Goal: Task Accomplishment & Management: Use online tool/utility

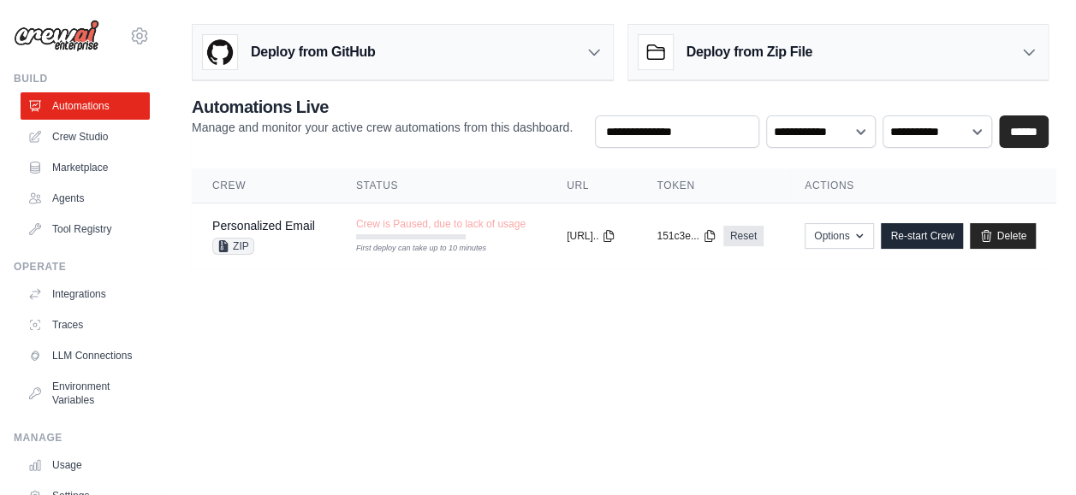
type input "**********"
click at [845, 50] on div "Deploy from Zip File" at bounding box center [838, 53] width 420 height 56
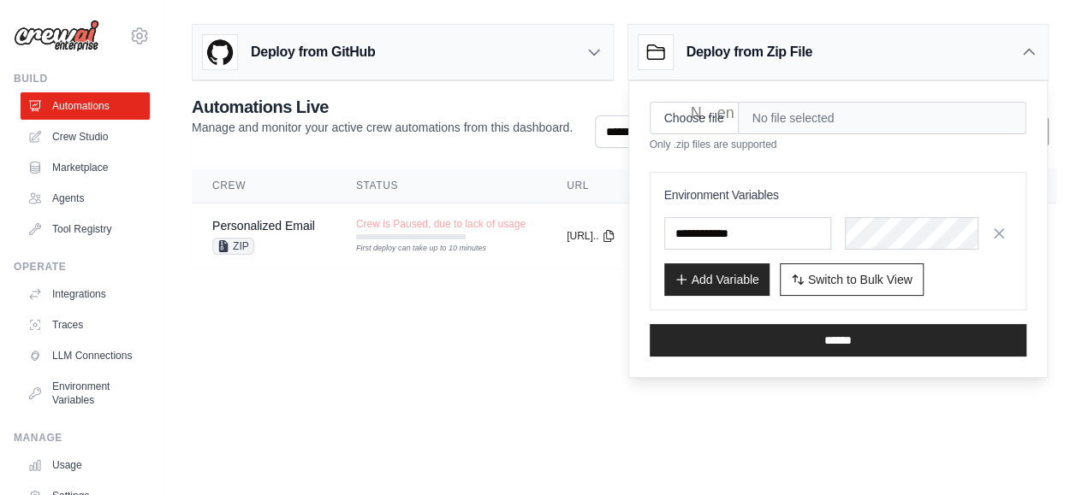
click at [512, 66] on div "Deploy from GitHub" at bounding box center [403, 53] width 420 height 56
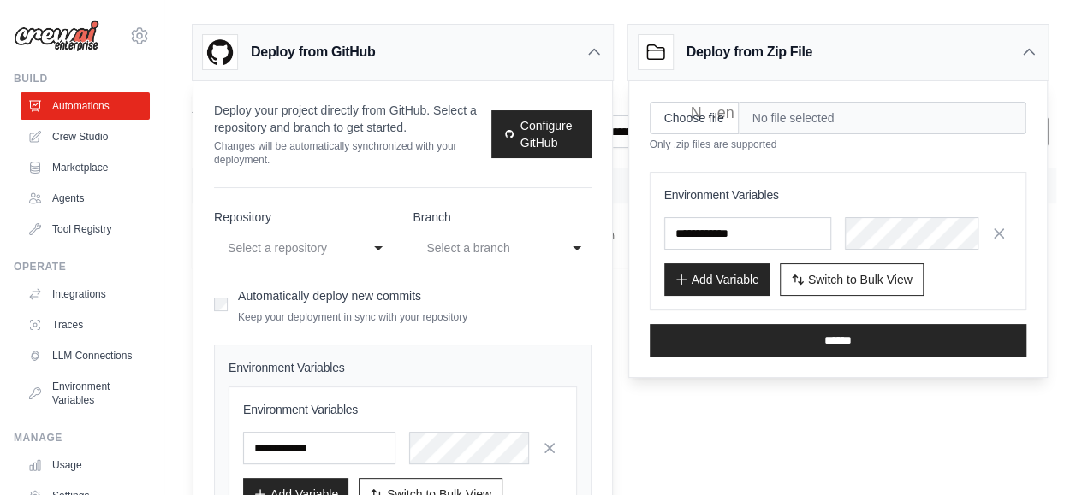
click at [512, 66] on div "Deploy from GitHub" at bounding box center [403, 53] width 420 height 56
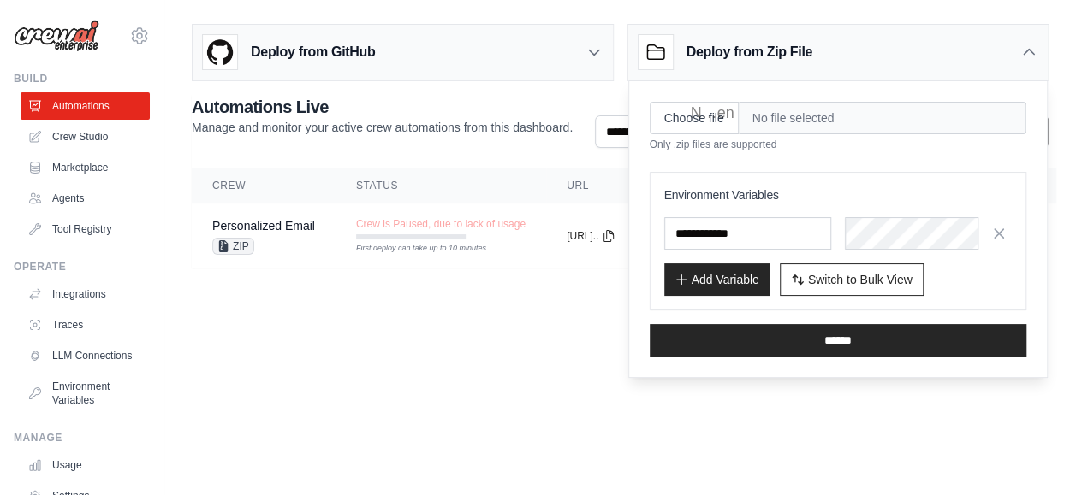
click at [777, 31] on div "Deploy from Zip File" at bounding box center [838, 53] width 420 height 56
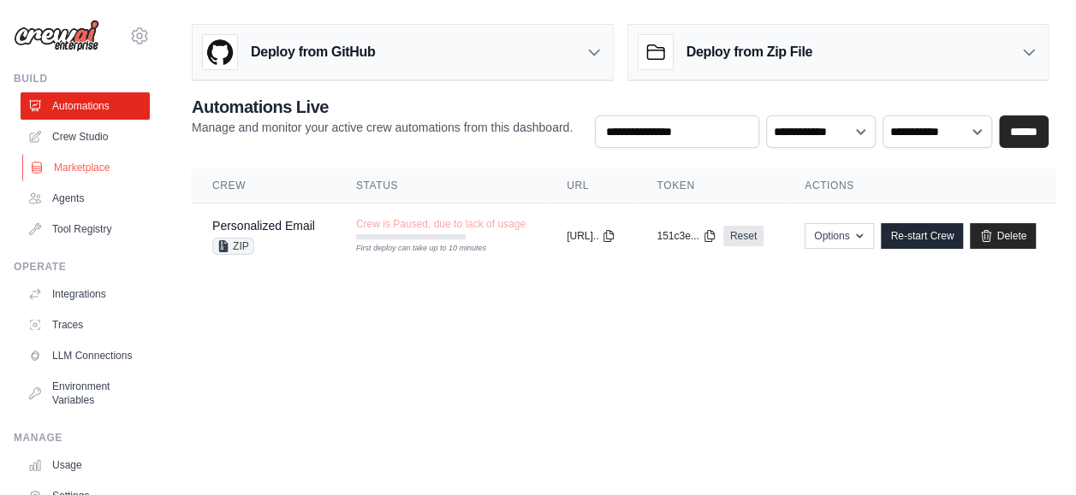
click at [120, 173] on link "Marketplace" at bounding box center [86, 167] width 129 height 27
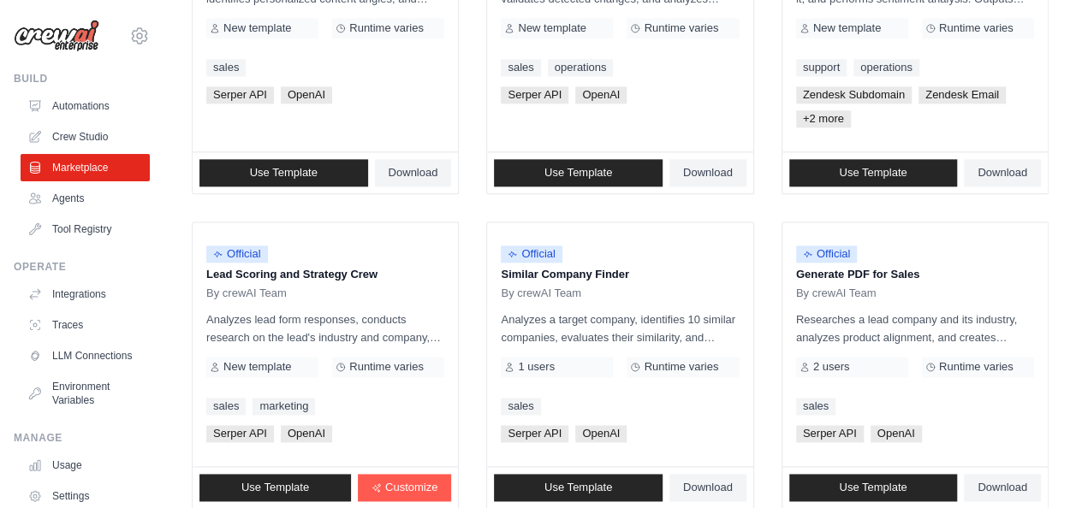
scroll to position [1121, 0]
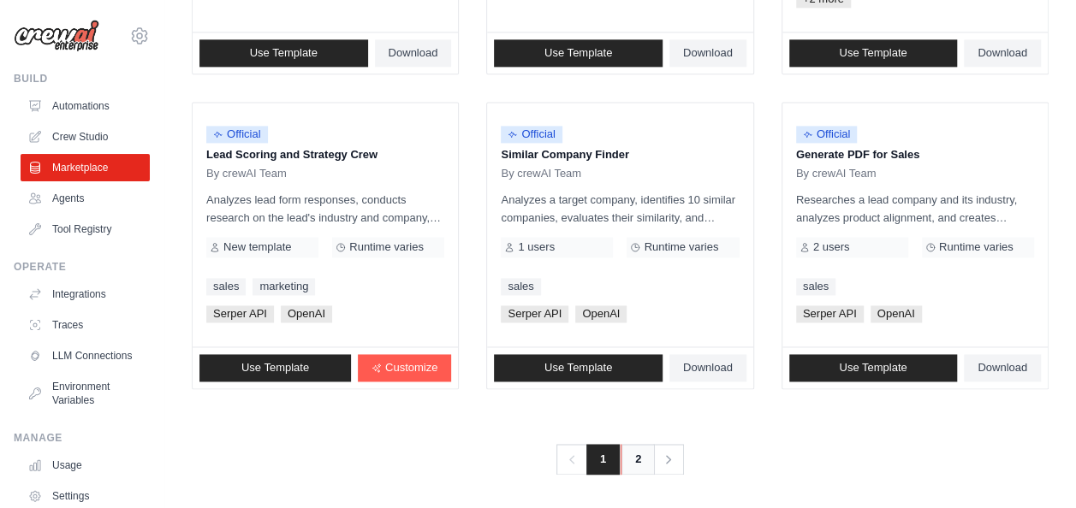
click at [630, 464] on link "2" at bounding box center [637, 459] width 34 height 31
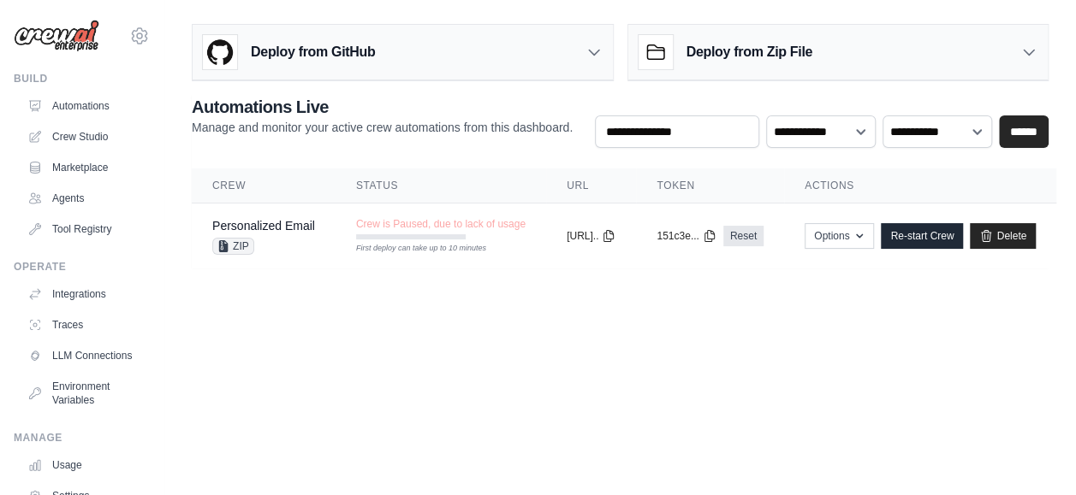
type input "**********"
click at [764, 50] on h3 "Deploy from Zip File" at bounding box center [749, 52] width 126 height 21
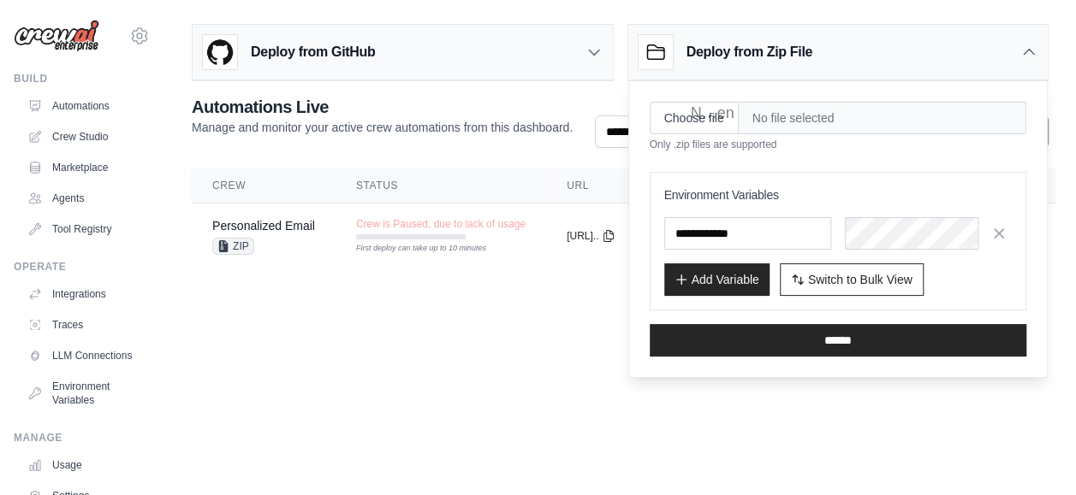
click at [531, 67] on div "Deploy from GitHub" at bounding box center [403, 53] width 420 height 56
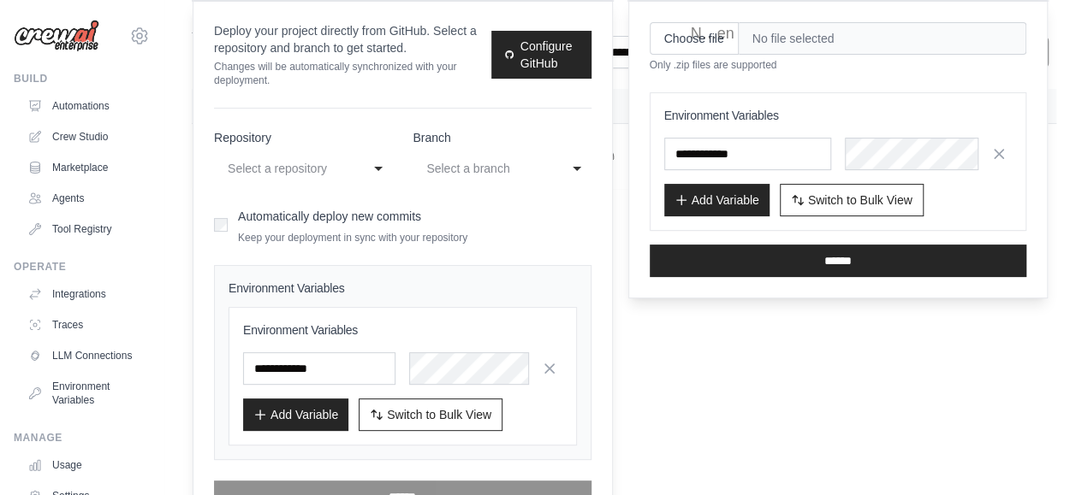
scroll to position [80, 0]
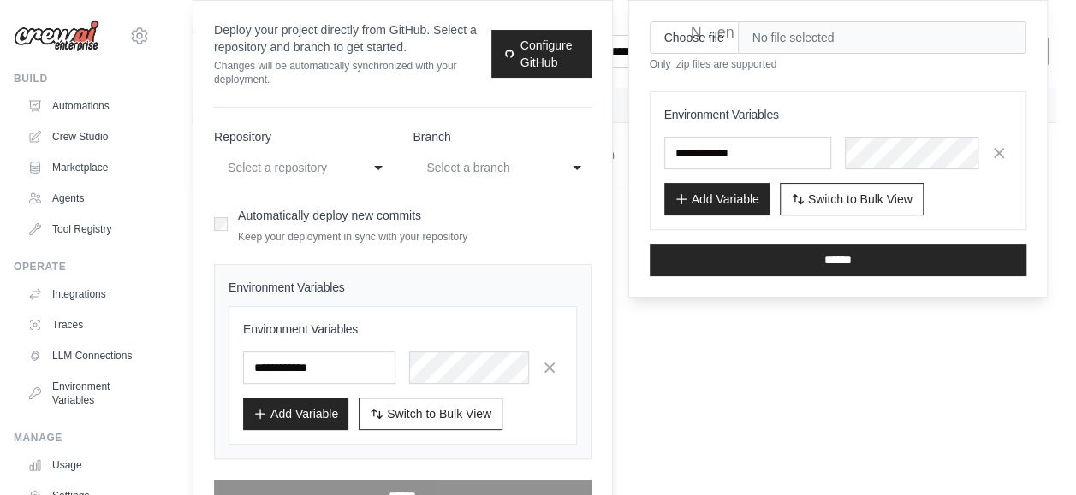
click at [826, 415] on body "[EMAIL_ADDRESS][DOMAIN_NAME] Settings Build Automations Crew Studio" at bounding box center [538, 167] width 1076 height 495
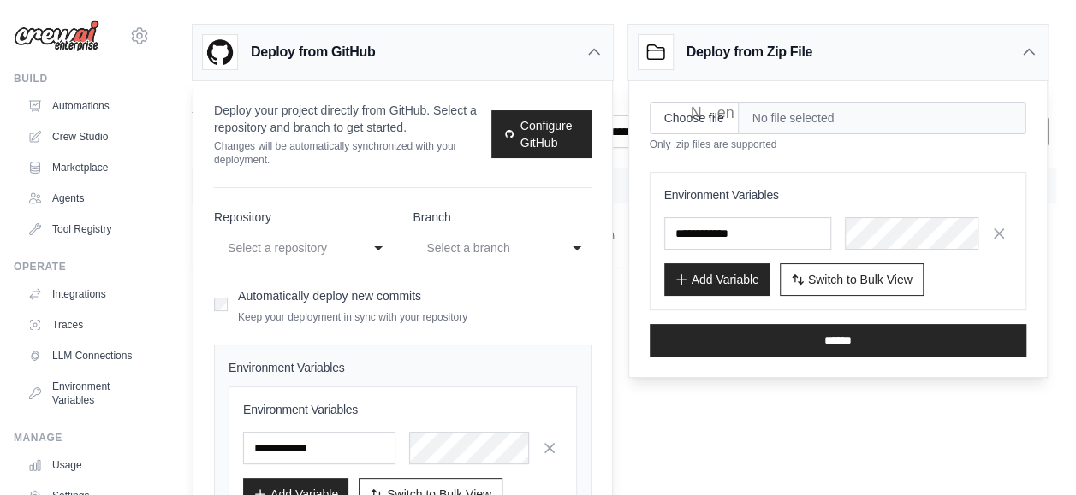
click at [572, 74] on div "Deploy from GitHub" at bounding box center [403, 53] width 420 height 56
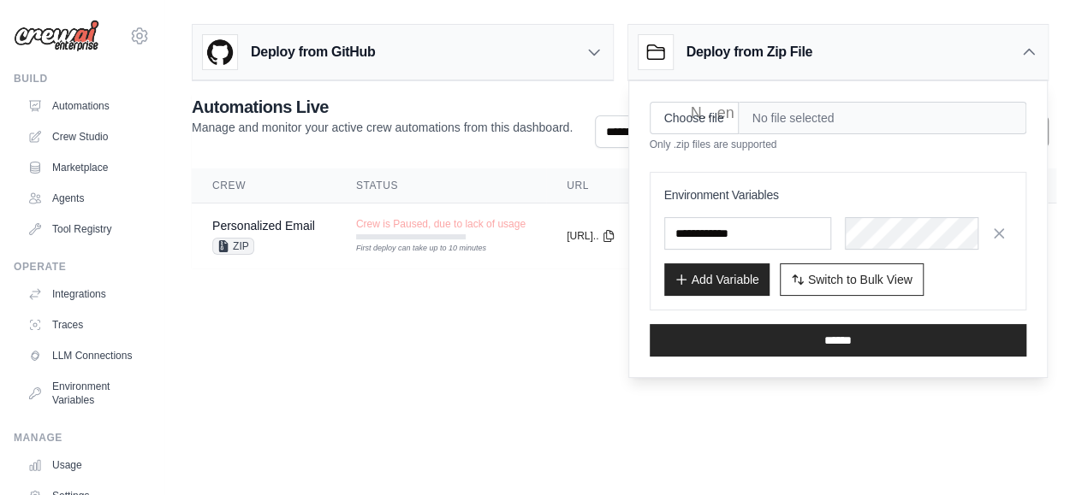
click at [744, 50] on h3 "Deploy from Zip File" at bounding box center [749, 52] width 126 height 21
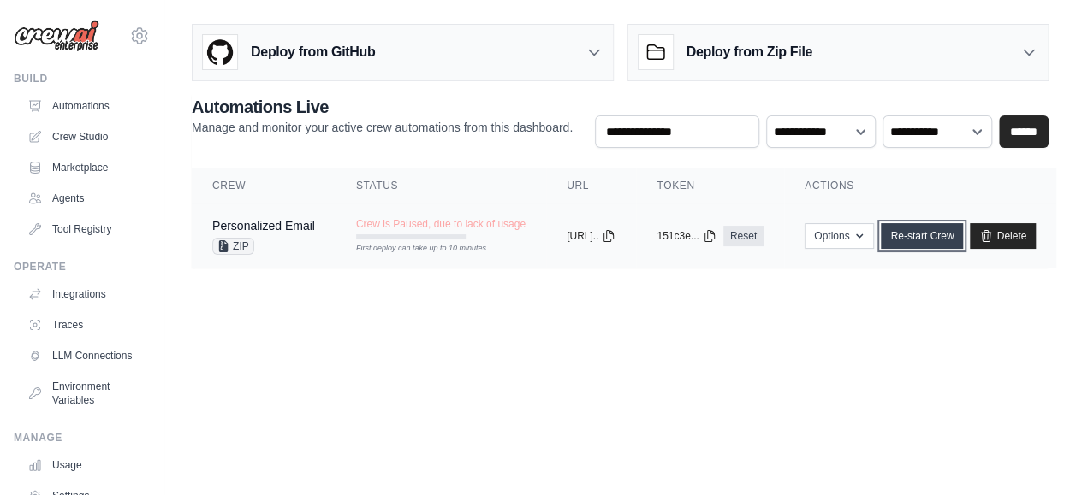
click at [961, 240] on link "Re-start Crew" at bounding box center [922, 236] width 82 height 26
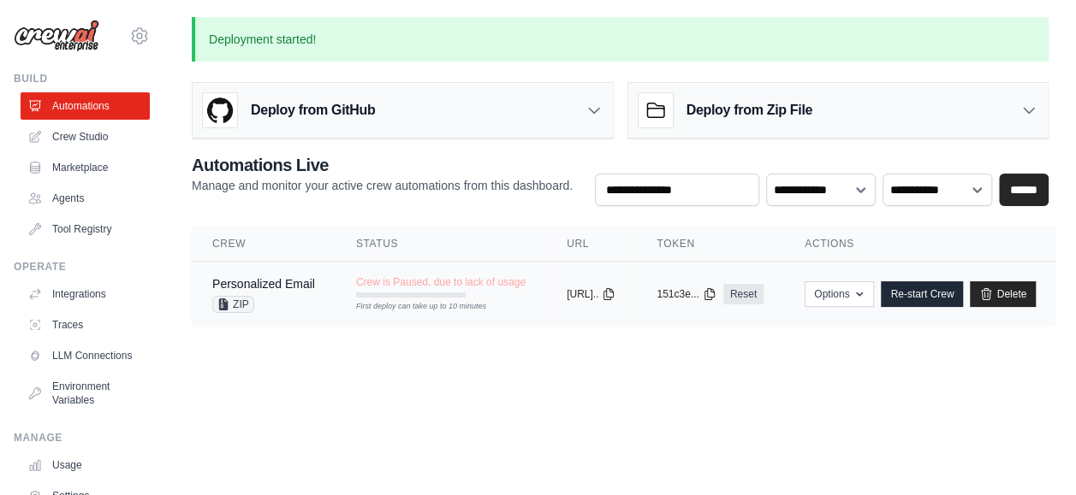
scroll to position [13, 0]
click at [479, 308] on tr "Personalized Email ZIP Crew is Paused, due to lack of usage First deploy can ta…" at bounding box center [624, 295] width 864 height 66
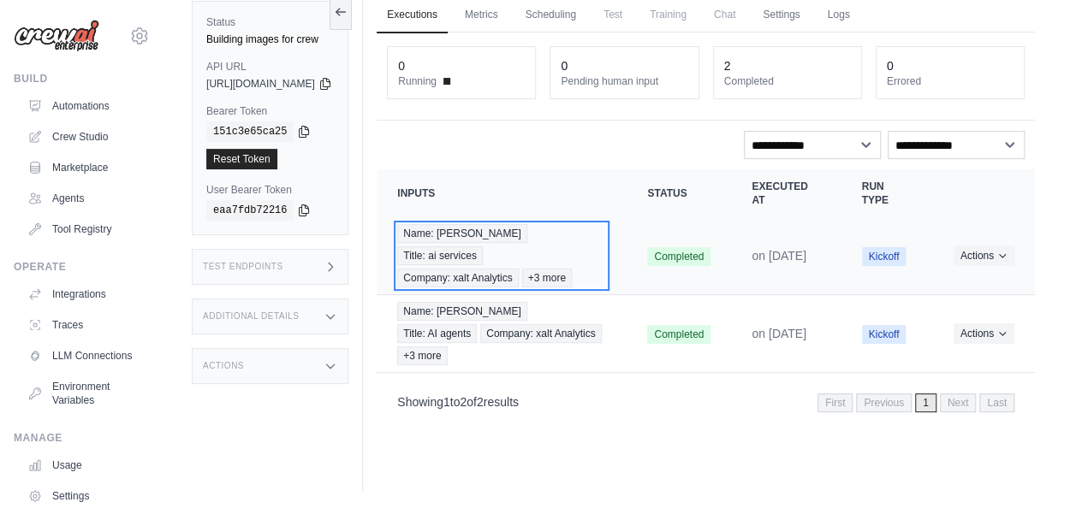
click at [570, 253] on div "Name: anil Title: ai services Company: xalt Analytics +3 more" at bounding box center [501, 255] width 209 height 63
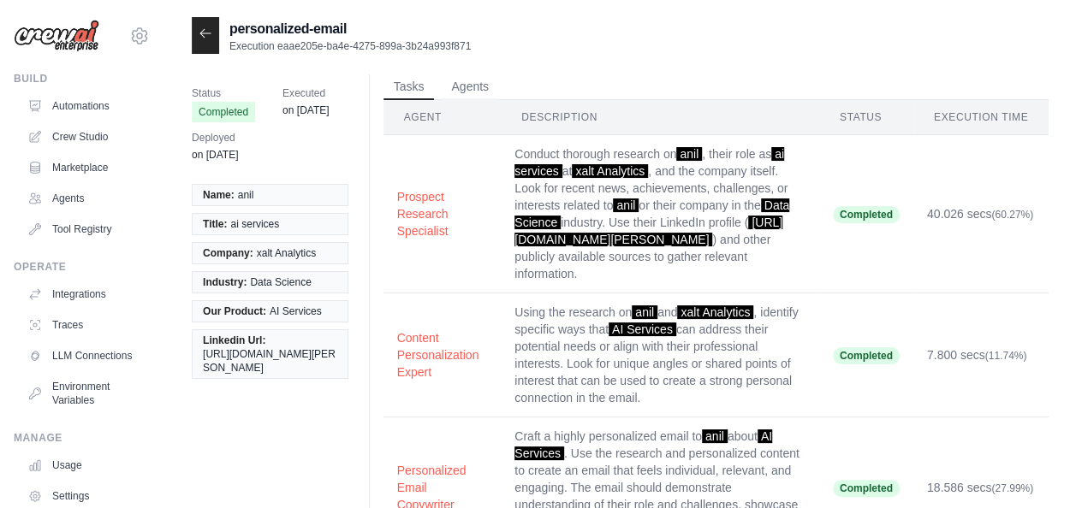
click at [631, 89] on ul "Tasks Agents" at bounding box center [715, 87] width 665 height 26
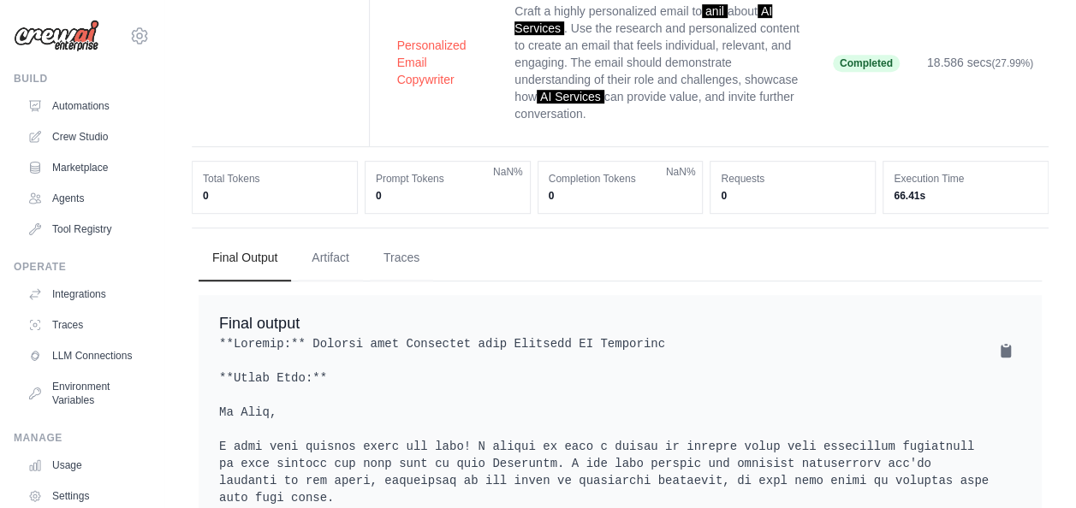
scroll to position [424, 0]
click at [311, 250] on button "Artifact" at bounding box center [330, 258] width 65 height 46
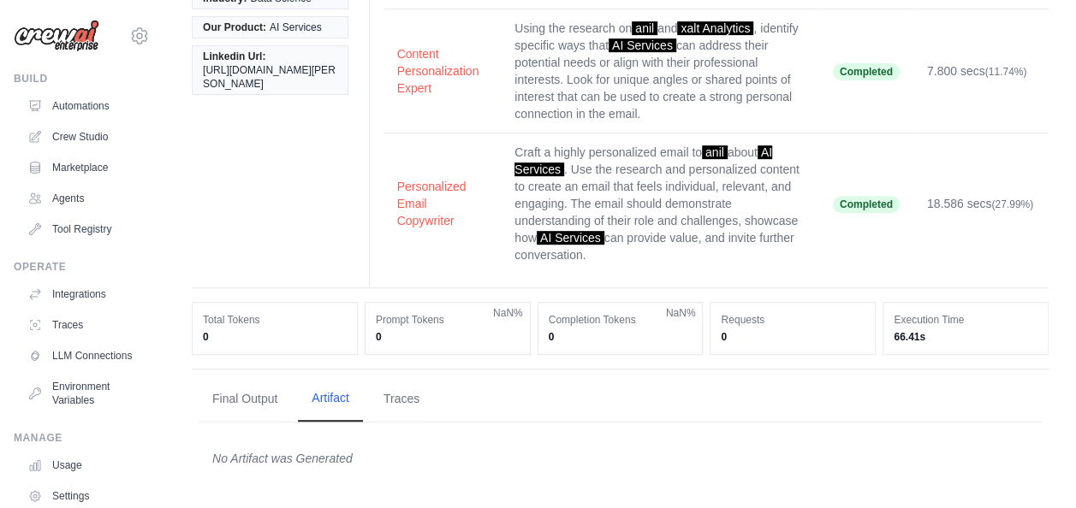
scroll to position [282, 0]
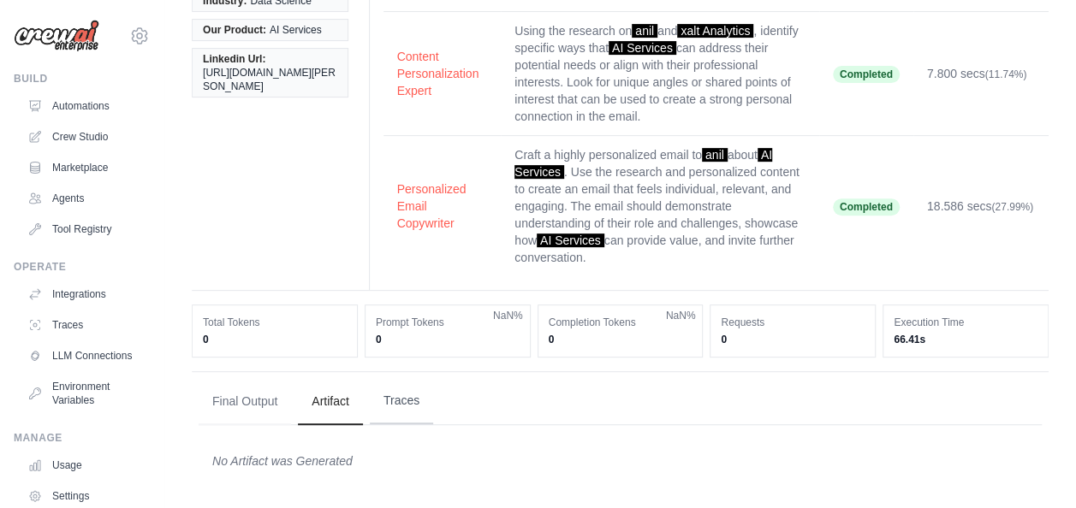
click at [412, 401] on button "Traces" at bounding box center [401, 401] width 63 height 46
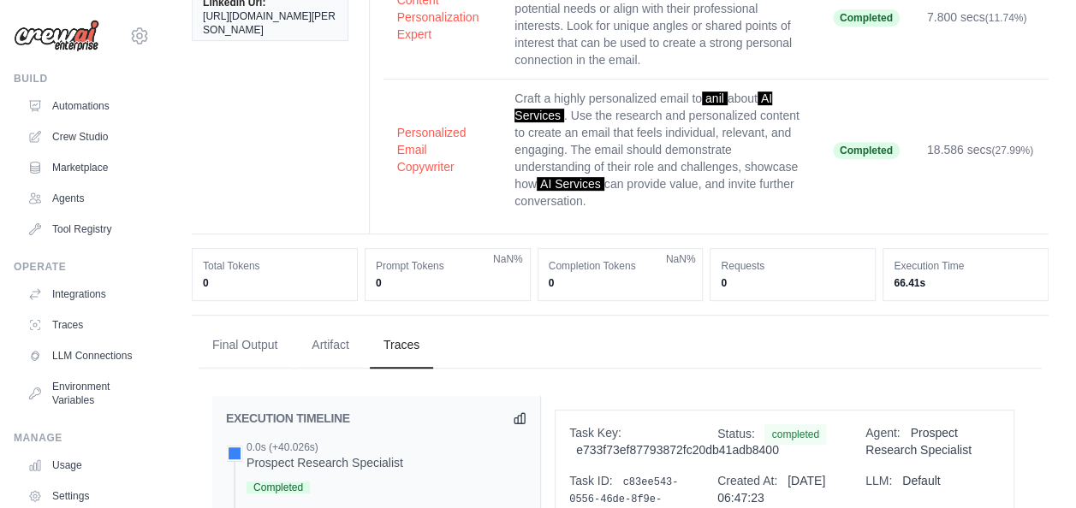
scroll to position [339, 0]
click at [240, 344] on button "Final Output" at bounding box center [245, 344] width 92 height 46
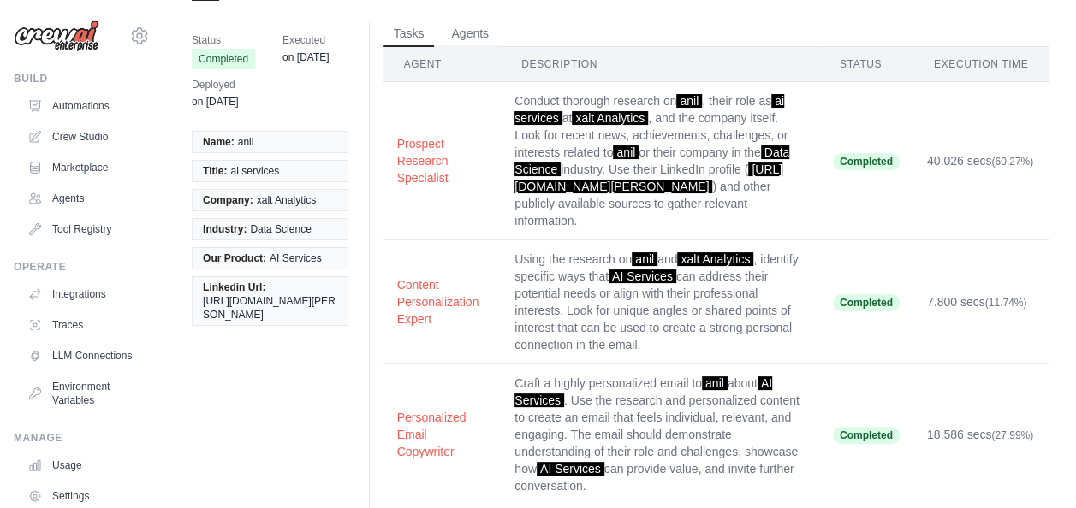
scroll to position [0, 0]
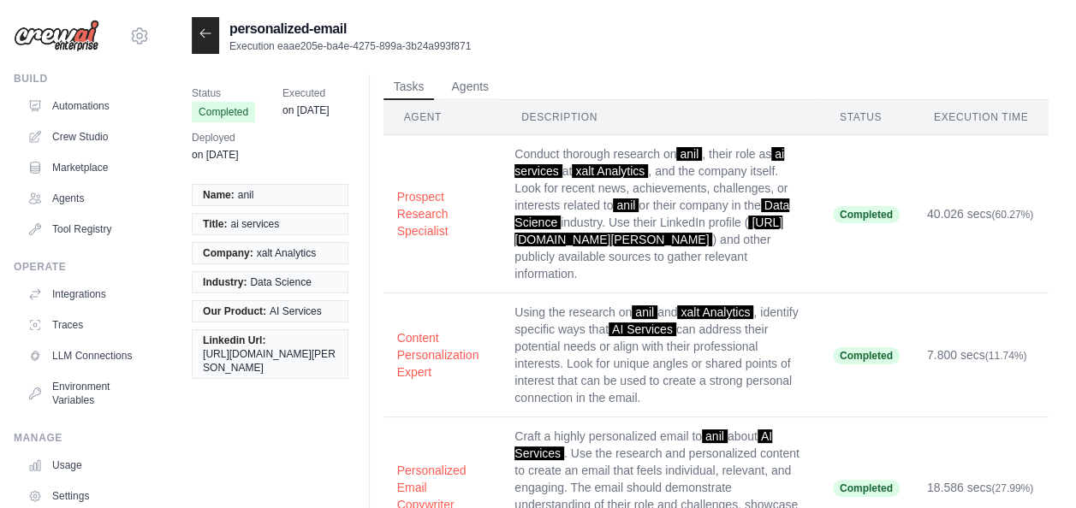
click at [887, 308] on td "Completed" at bounding box center [866, 356] width 94 height 124
click at [474, 165] on td "Prospect Research Specialist" at bounding box center [442, 214] width 118 height 158
click at [489, 128] on th "Agent" at bounding box center [442, 117] width 118 height 35
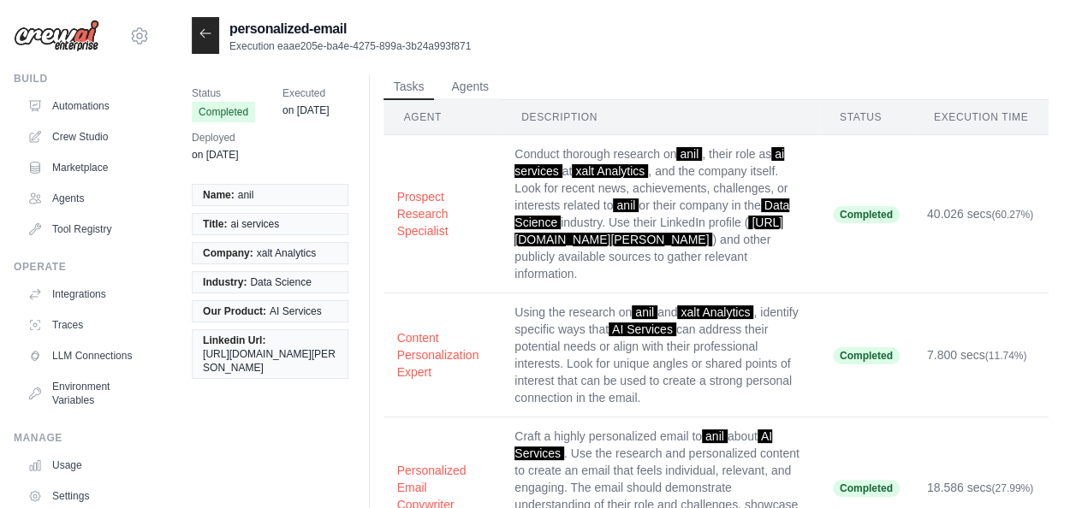
click at [354, 169] on div "Status Completed Executed on May 8 Deployed on May 8" at bounding box center [277, 123] width 170 height 99
drag, startPoint x: 354, startPoint y: 169, endPoint x: 318, endPoint y: 98, distance: 79.6
click at [318, 98] on div "Status Completed Executed on May 8 Deployed on May 8" at bounding box center [277, 123] width 170 height 99
click at [318, 98] on span "Executed" at bounding box center [305, 93] width 46 height 17
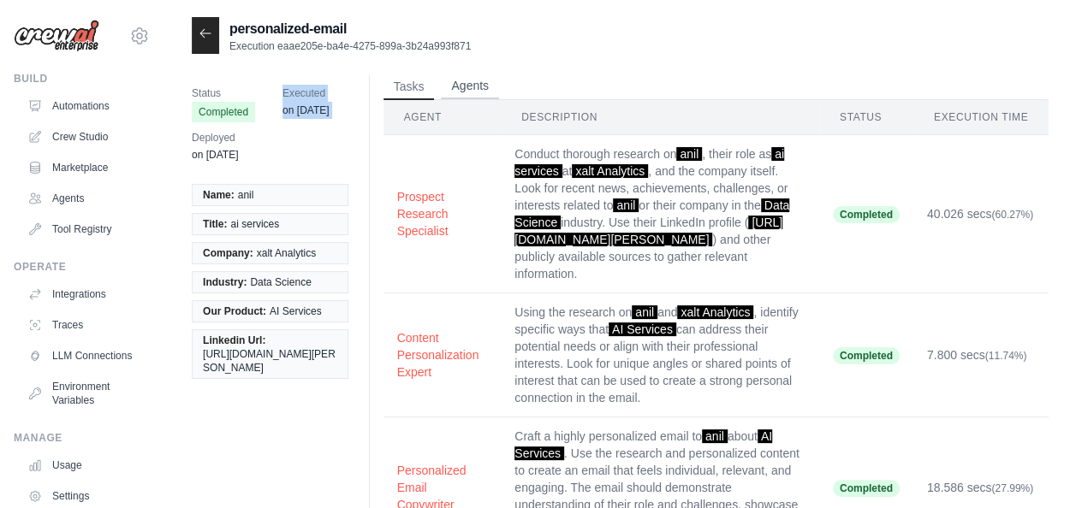
click at [462, 95] on button "Agents" at bounding box center [470, 87] width 58 height 26
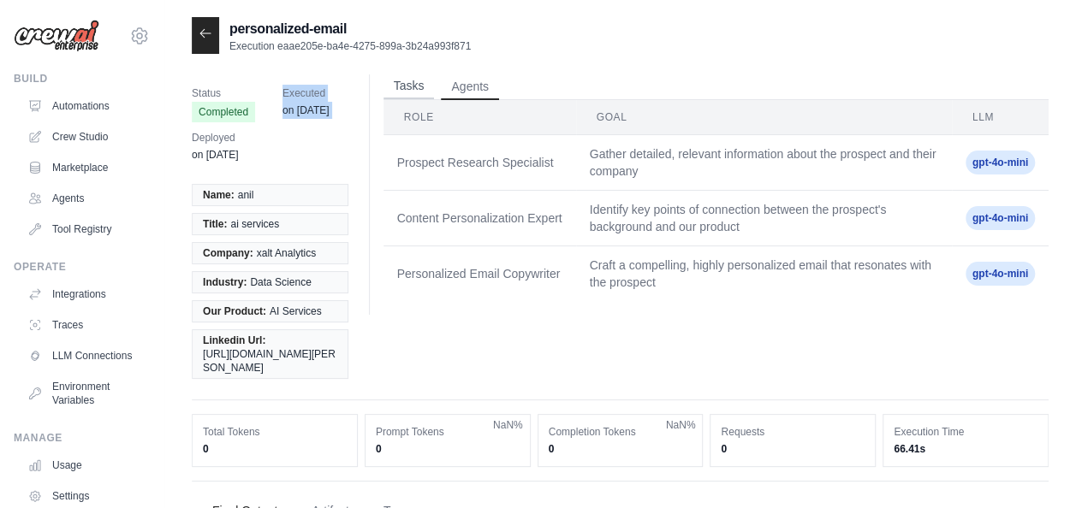
click at [415, 87] on button "Tasks" at bounding box center [408, 87] width 51 height 26
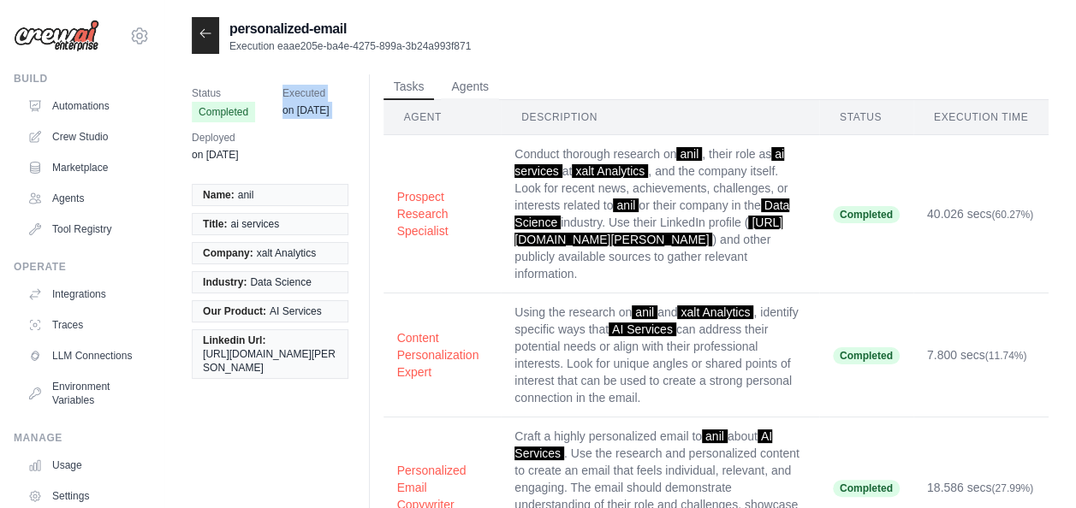
click at [798, 185] on td "Conduct thorough research on anil , their role as ai services at xalt Analytics…" at bounding box center [660, 214] width 318 height 158
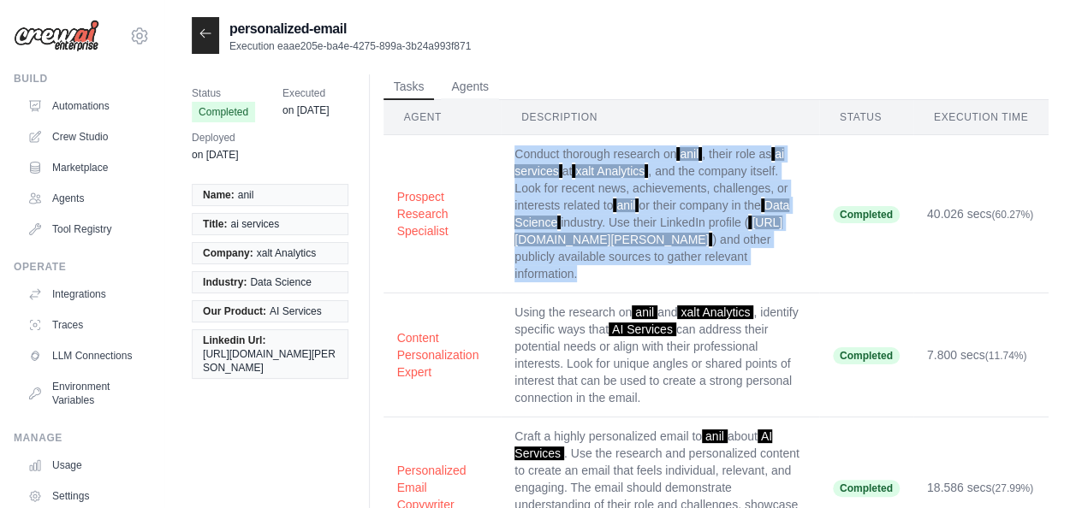
click at [798, 185] on td "Conduct thorough research on anil , their role as ai services at xalt Analytics…" at bounding box center [660, 214] width 318 height 158
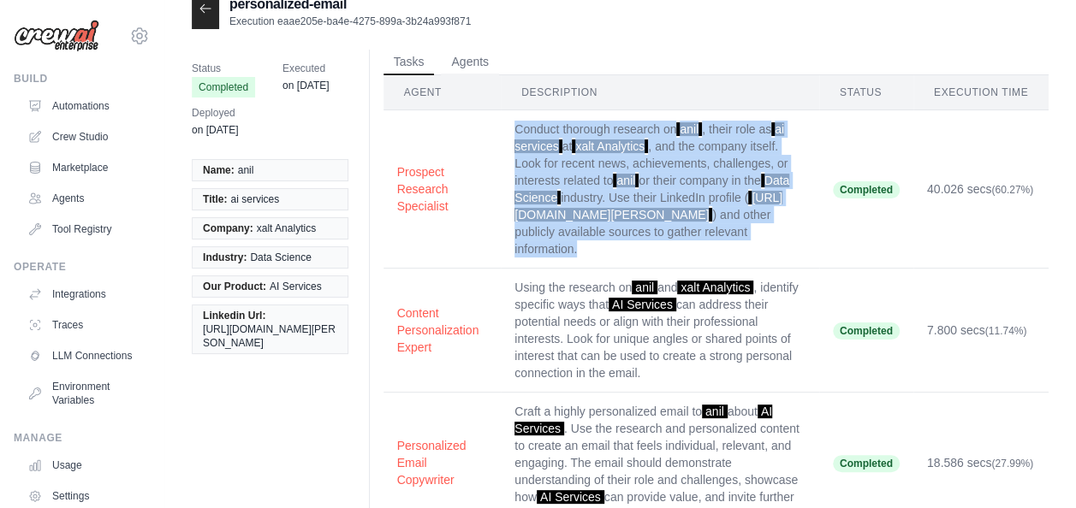
scroll to position [32, 0]
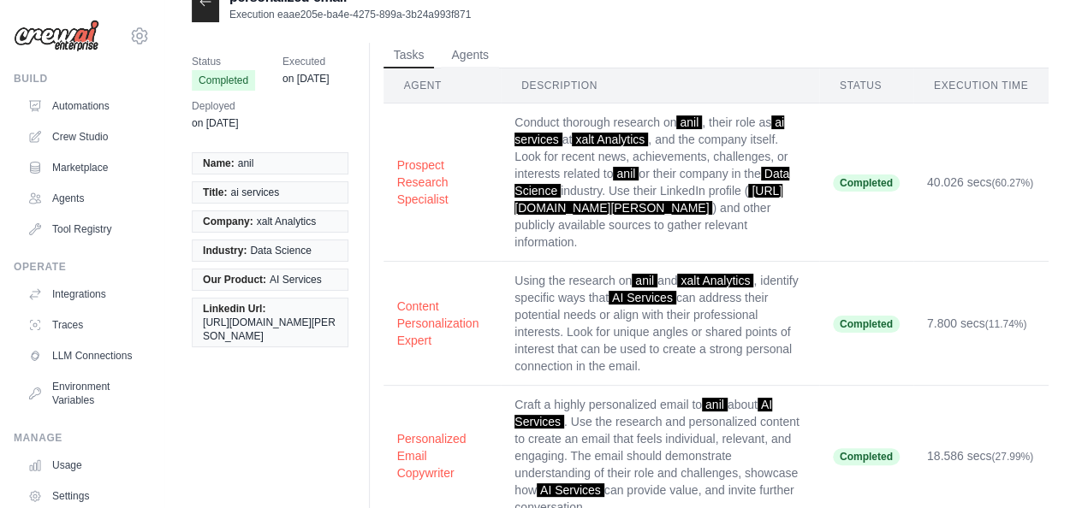
click at [857, 253] on td "Completed" at bounding box center [866, 183] width 94 height 158
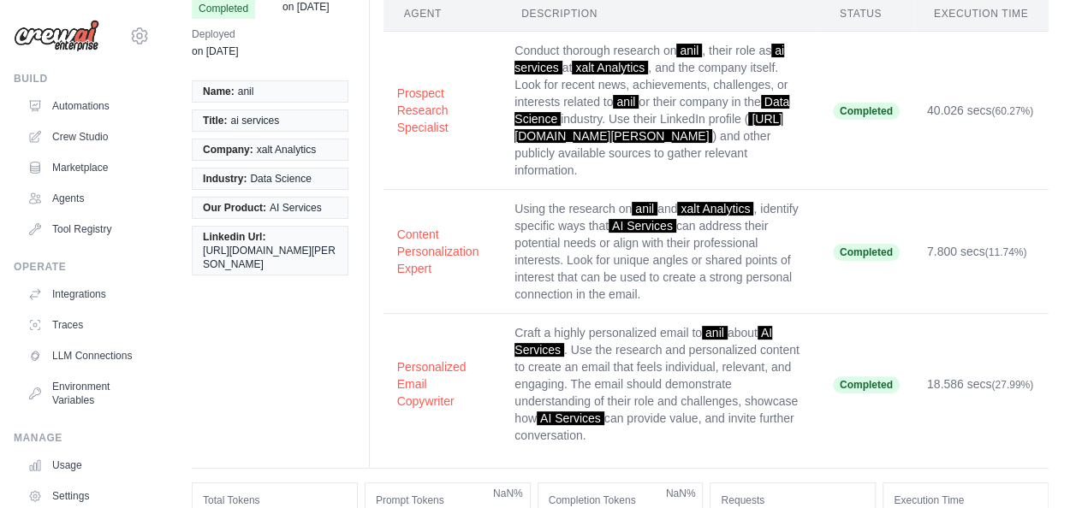
scroll to position [0, 0]
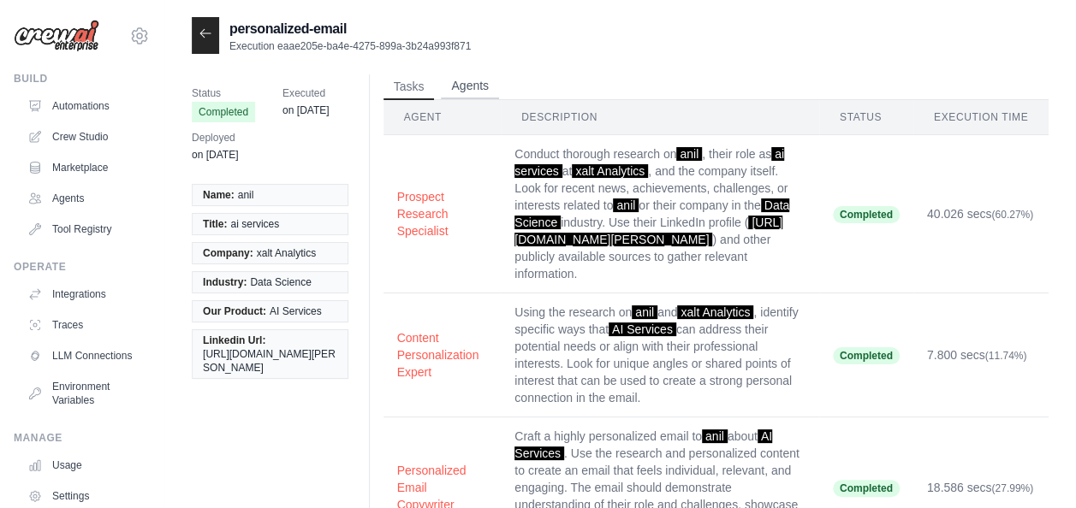
click at [483, 90] on button "Agents" at bounding box center [470, 87] width 58 height 26
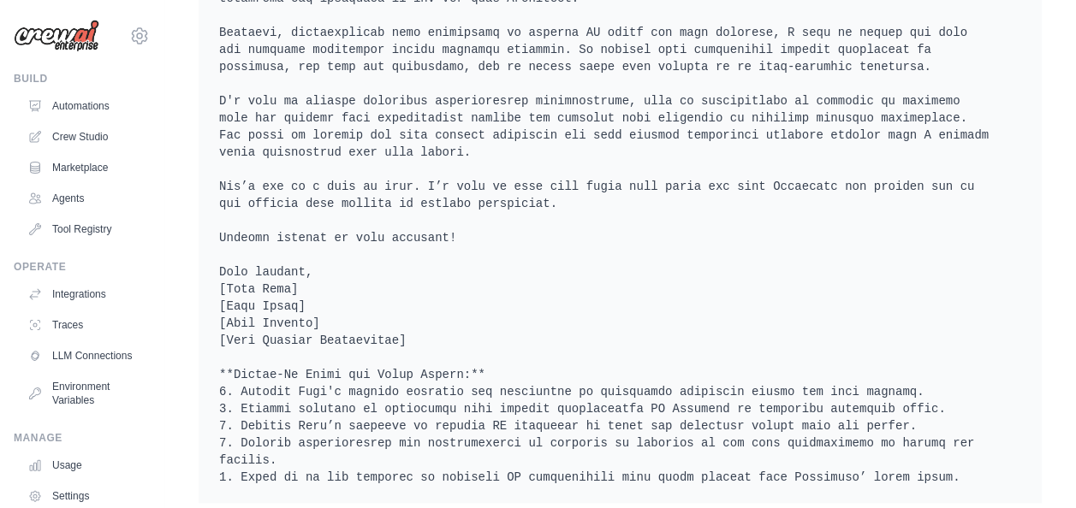
scroll to position [105, 0]
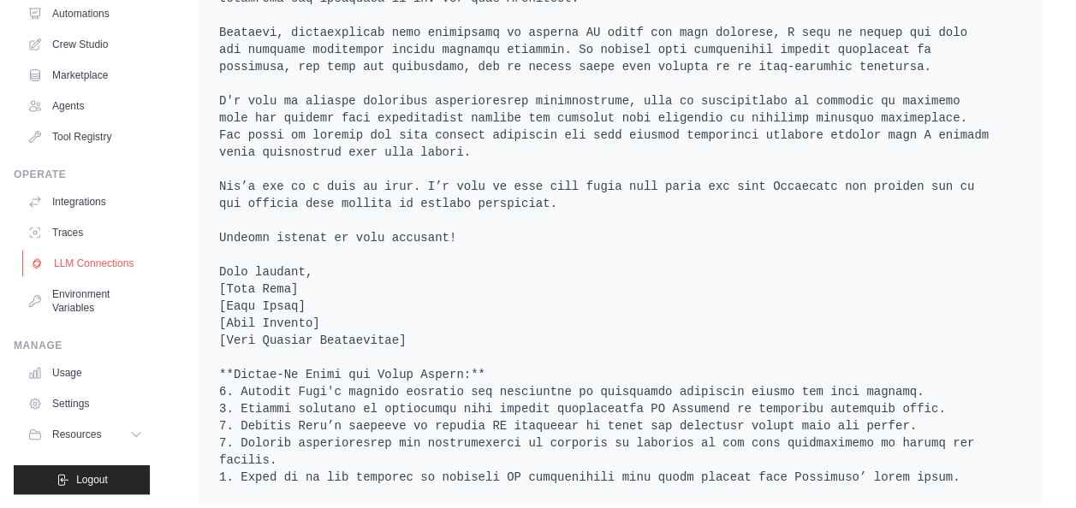
click at [72, 272] on link "LLM Connections" at bounding box center [86, 263] width 129 height 27
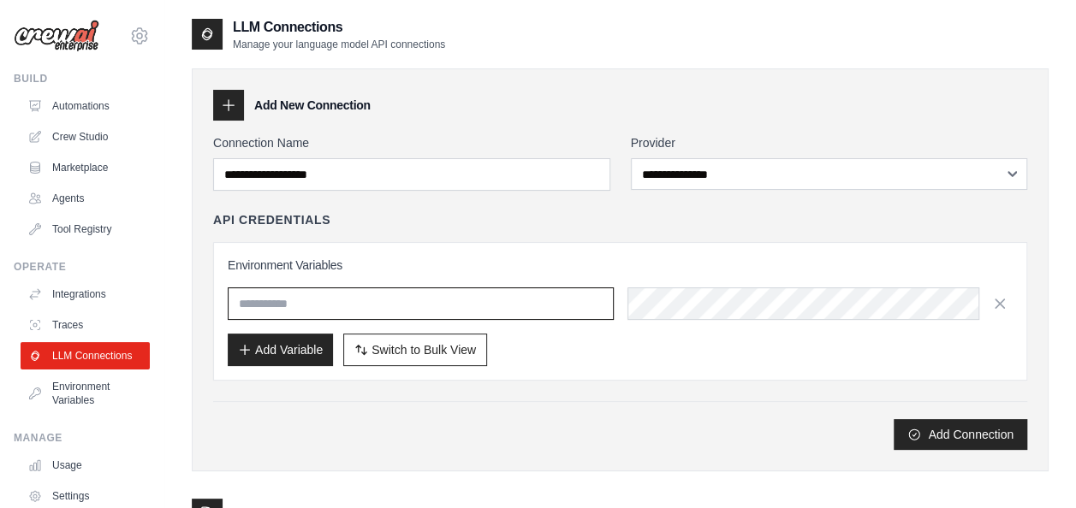
type input "**********"
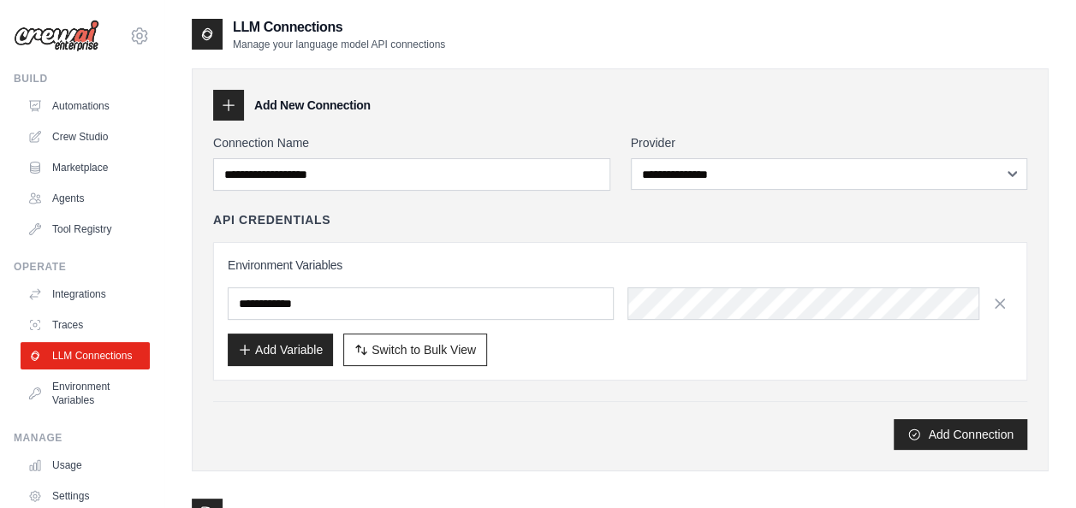
scroll to position [105, 0]
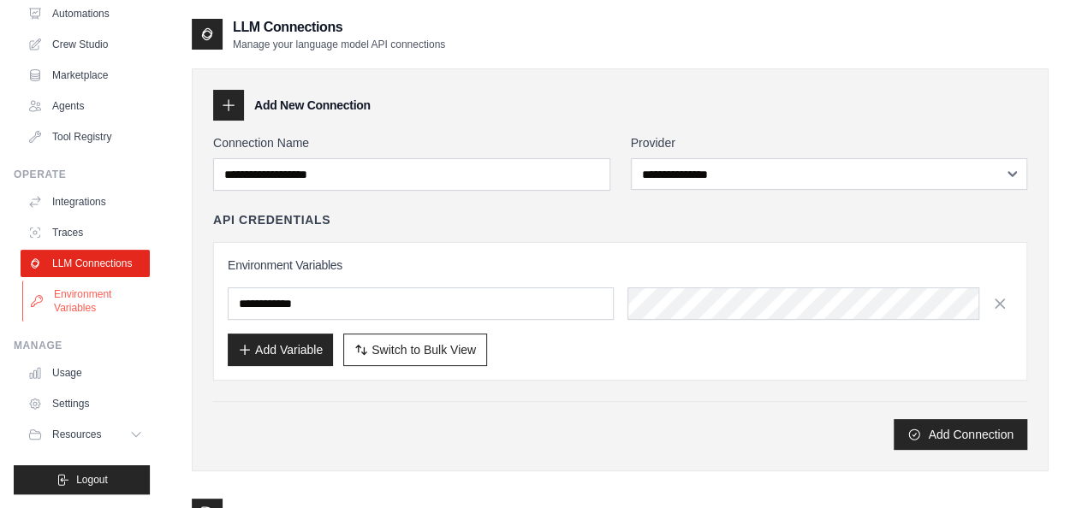
click at [94, 294] on link "Environment Variables" at bounding box center [86, 301] width 129 height 41
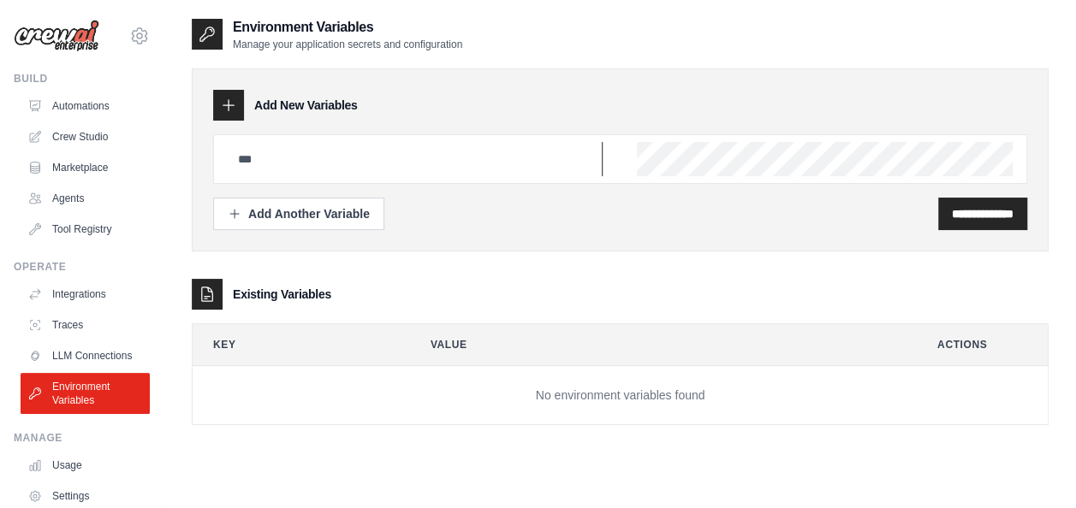
type input "**********"
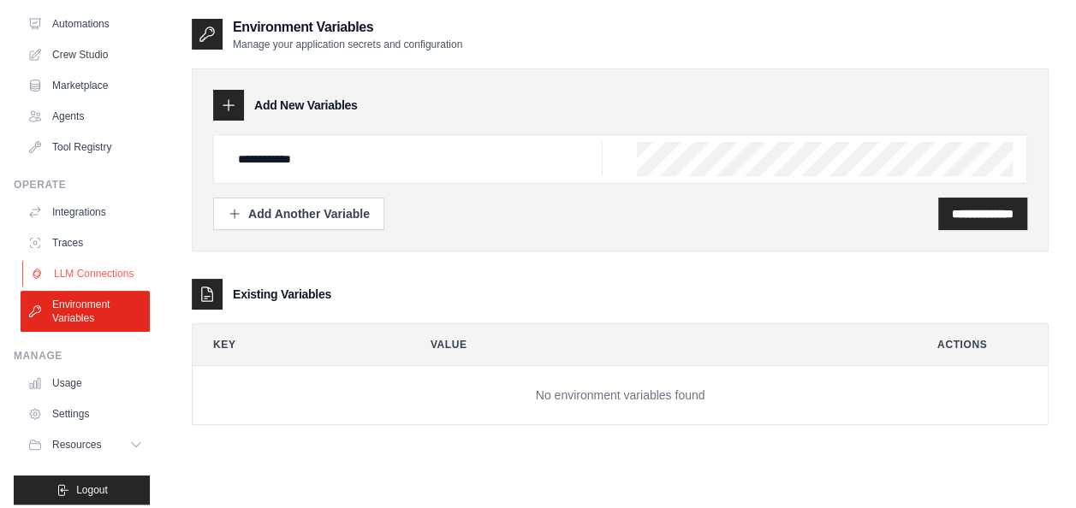
scroll to position [105, 0]
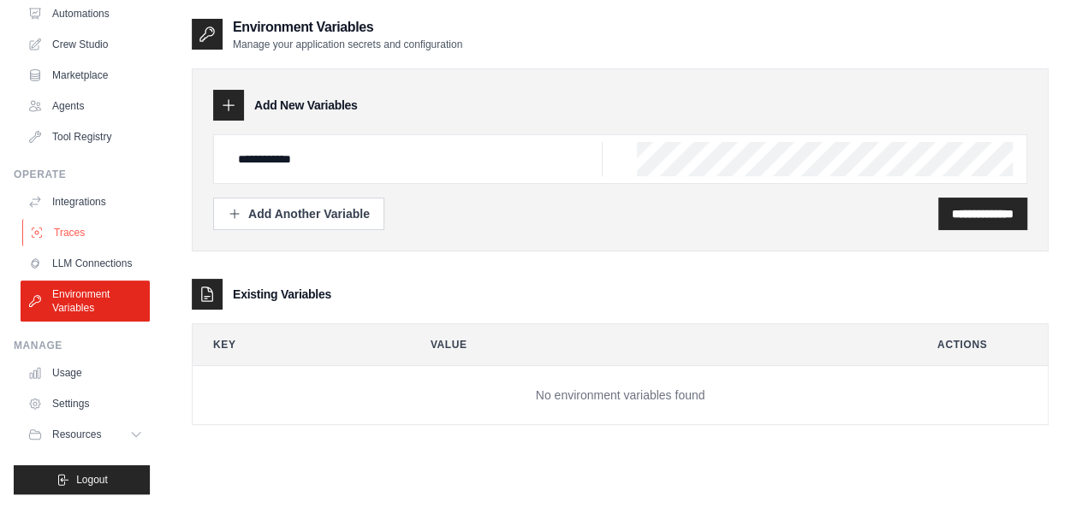
click at [89, 227] on link "Traces" at bounding box center [86, 232] width 129 height 27
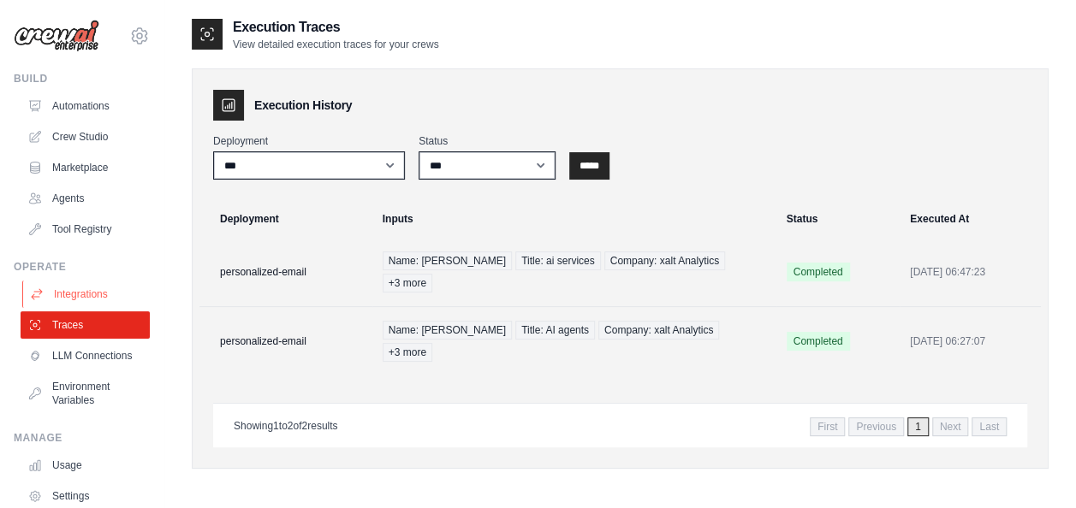
click at [86, 287] on link "Integrations" at bounding box center [86, 294] width 129 height 27
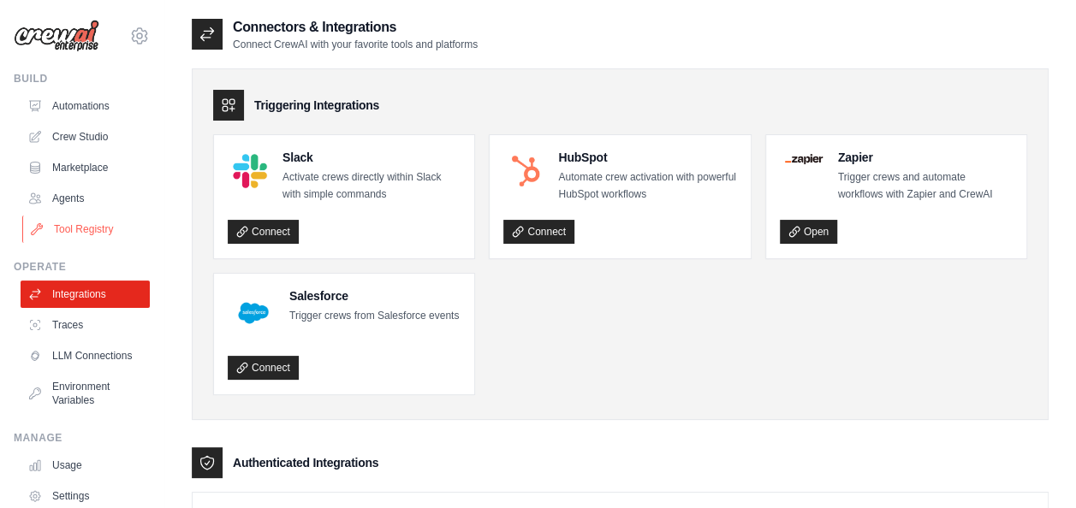
click at [86, 233] on link "Tool Registry" at bounding box center [86, 229] width 129 height 27
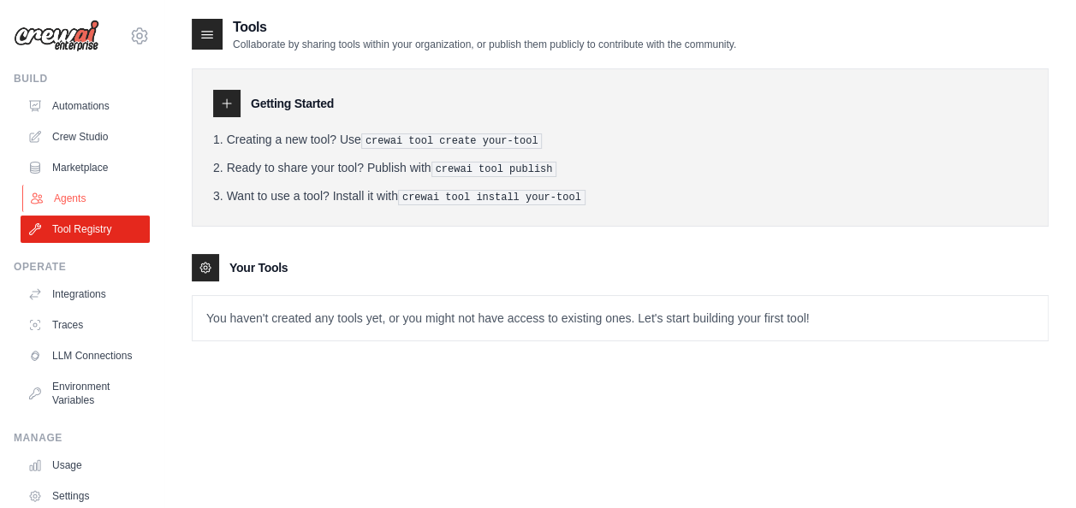
click at [79, 209] on link "Agents" at bounding box center [86, 198] width 129 height 27
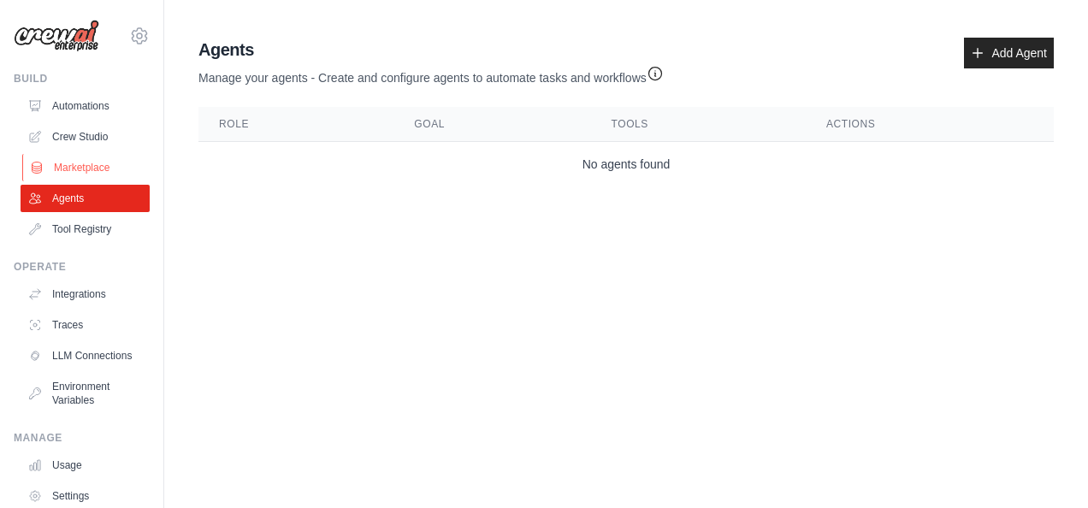
click at [112, 161] on link "Marketplace" at bounding box center [86, 167] width 129 height 27
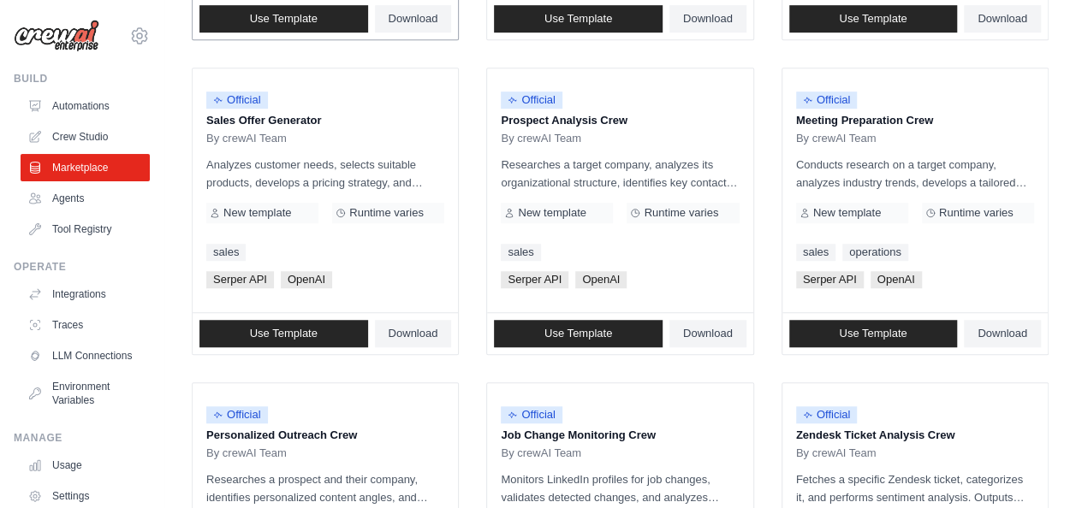
scroll to position [503, 0]
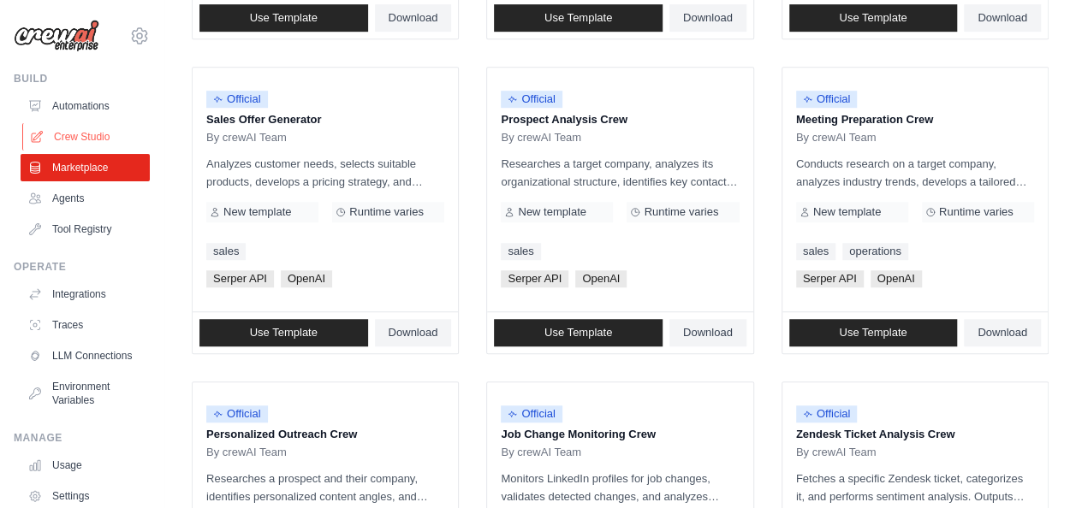
click at [115, 128] on link "Crew Studio" at bounding box center [86, 136] width 129 height 27
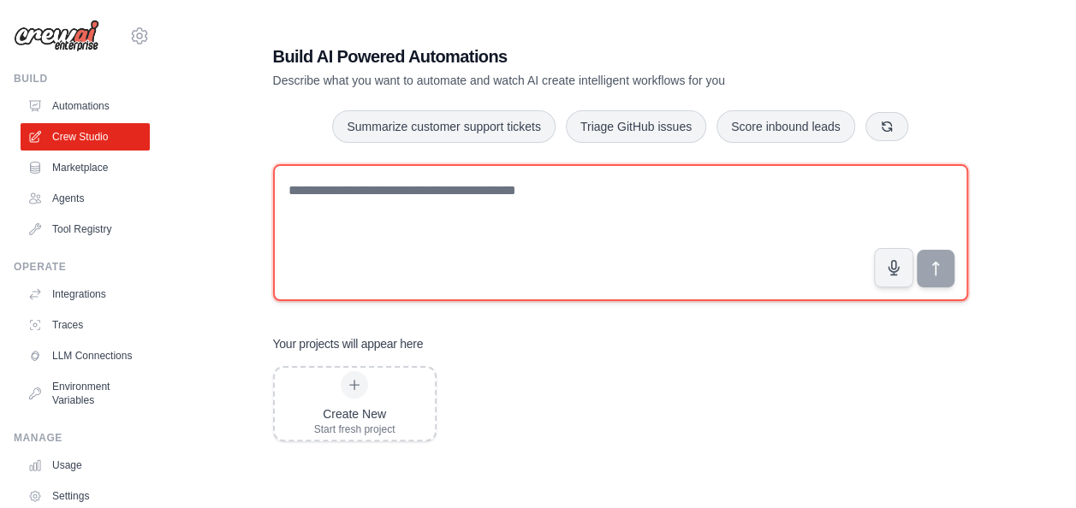
click at [354, 216] on textarea at bounding box center [620, 232] width 695 height 137
type textarea "**********"
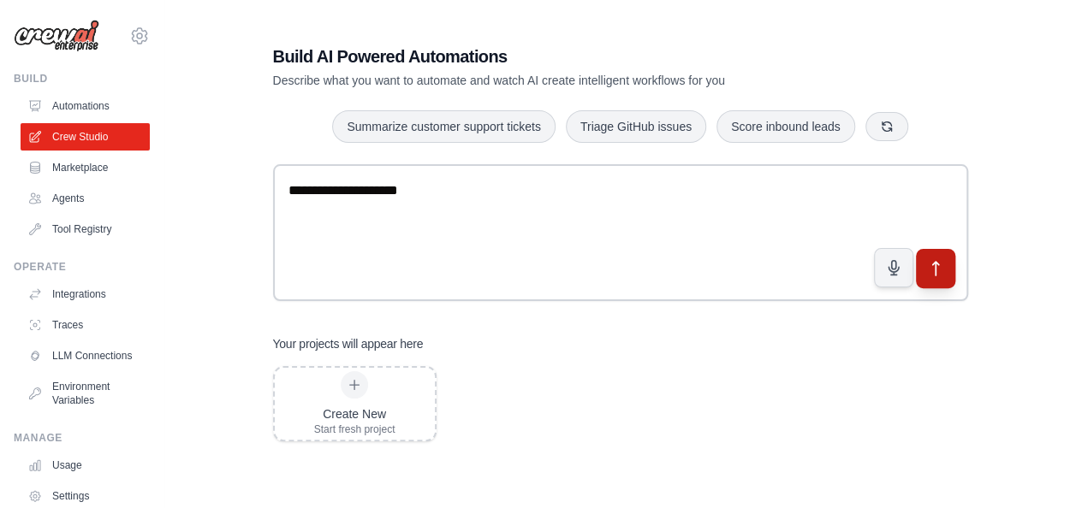
click at [951, 276] on button "submit" at bounding box center [934, 268] width 39 height 39
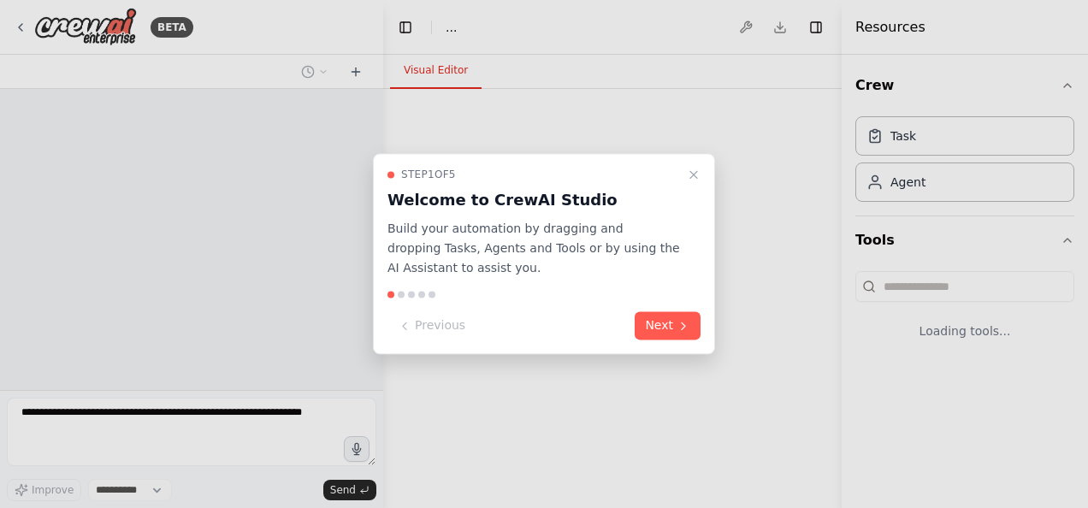
select select "****"
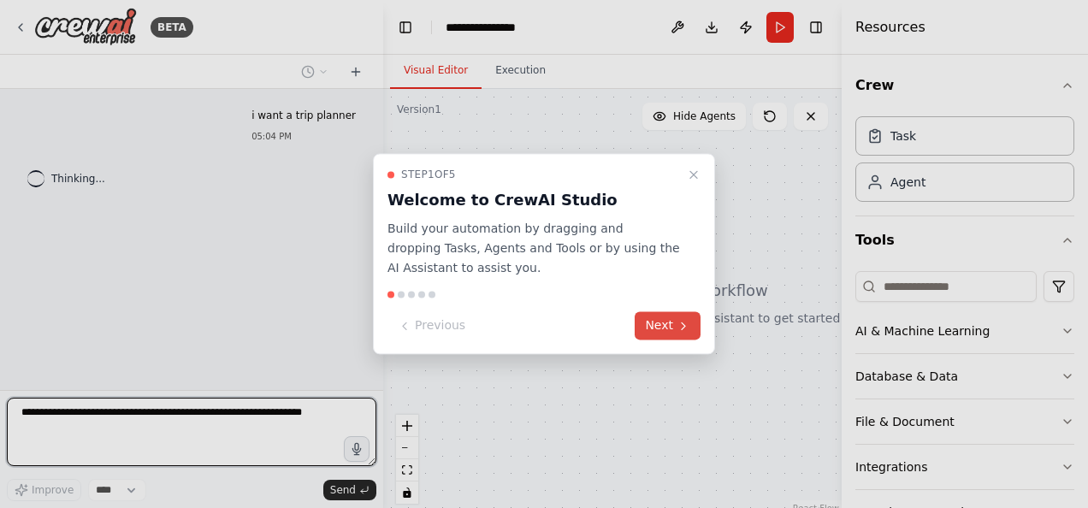
click at [674, 322] on button "Next" at bounding box center [668, 326] width 66 height 28
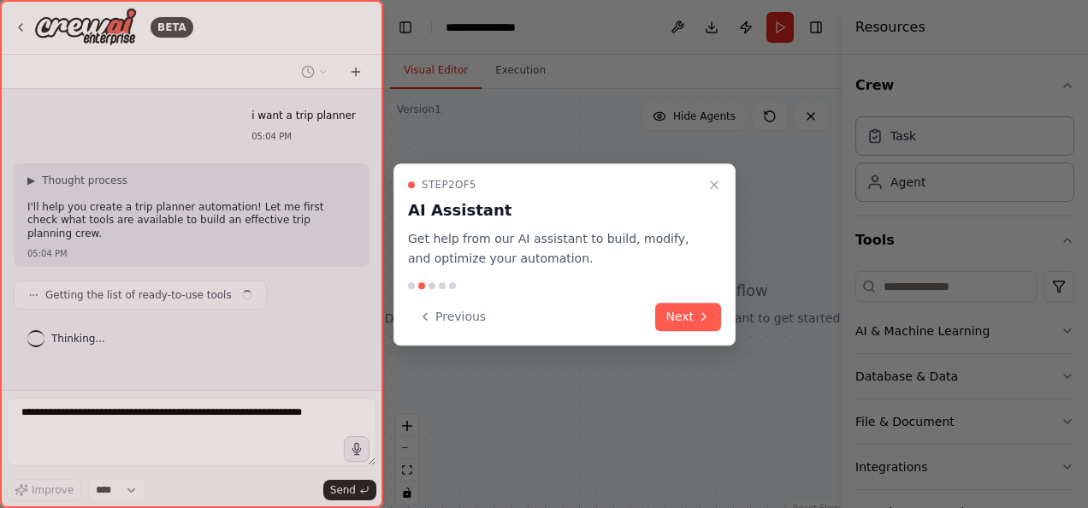
click at [674, 322] on button "Next" at bounding box center [688, 317] width 66 height 28
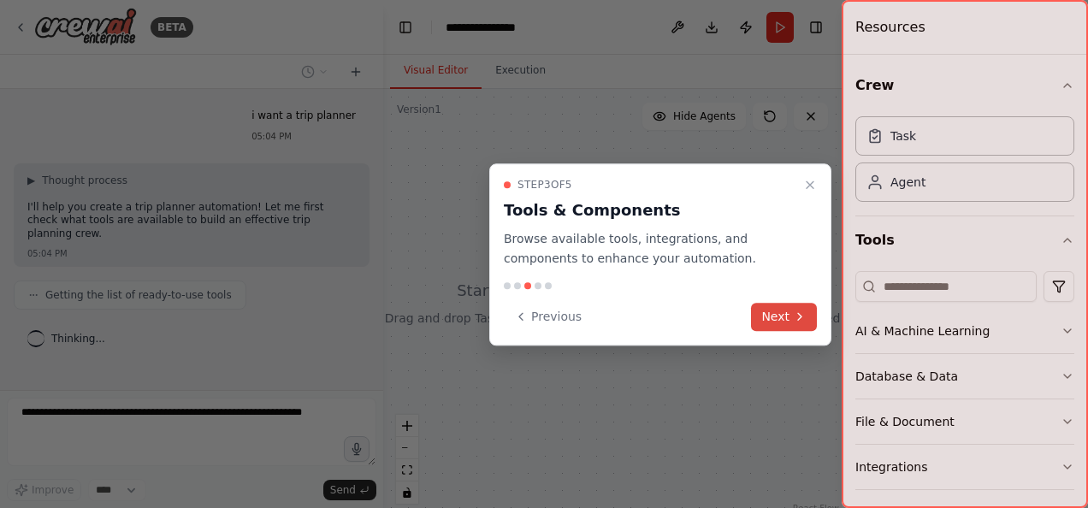
click at [761, 318] on button "Next" at bounding box center [784, 317] width 66 height 28
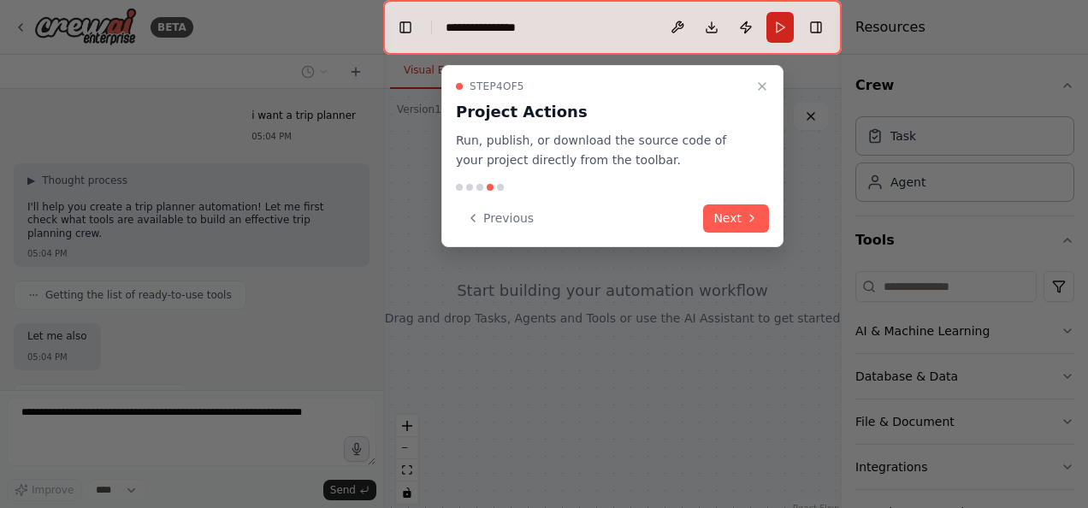
scroll to position [64, 0]
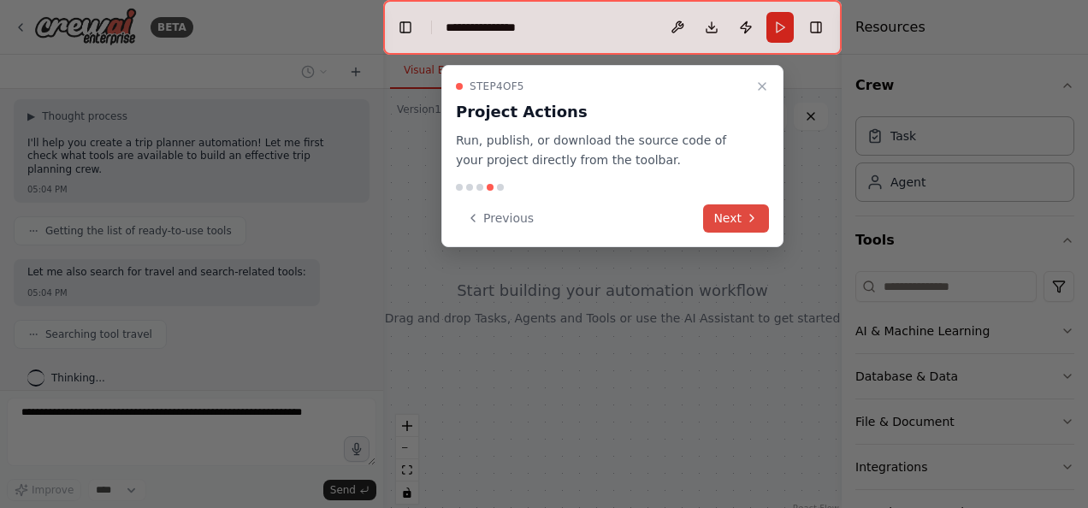
click at [741, 228] on button "Next" at bounding box center [736, 219] width 66 height 28
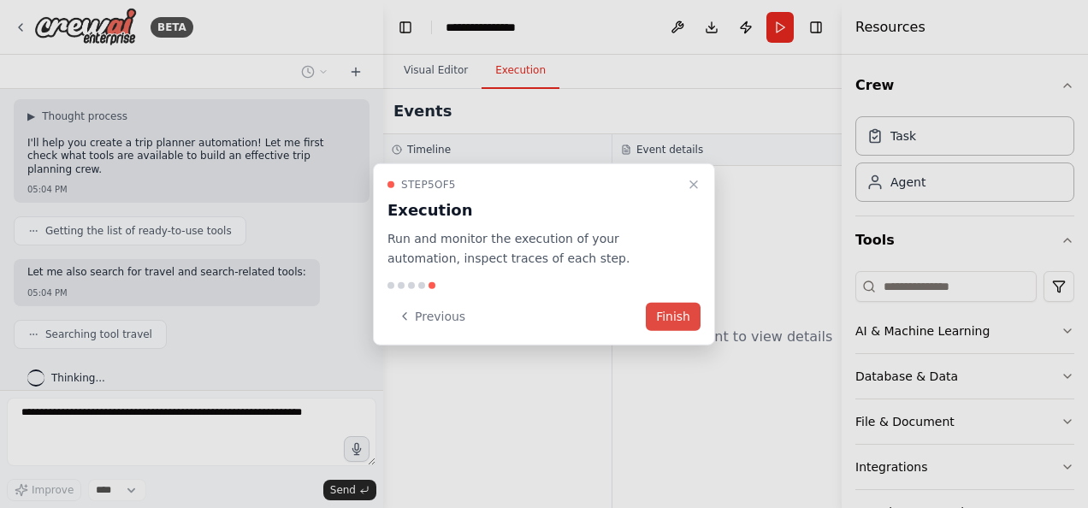
click at [681, 322] on button "Finish" at bounding box center [673, 316] width 55 height 28
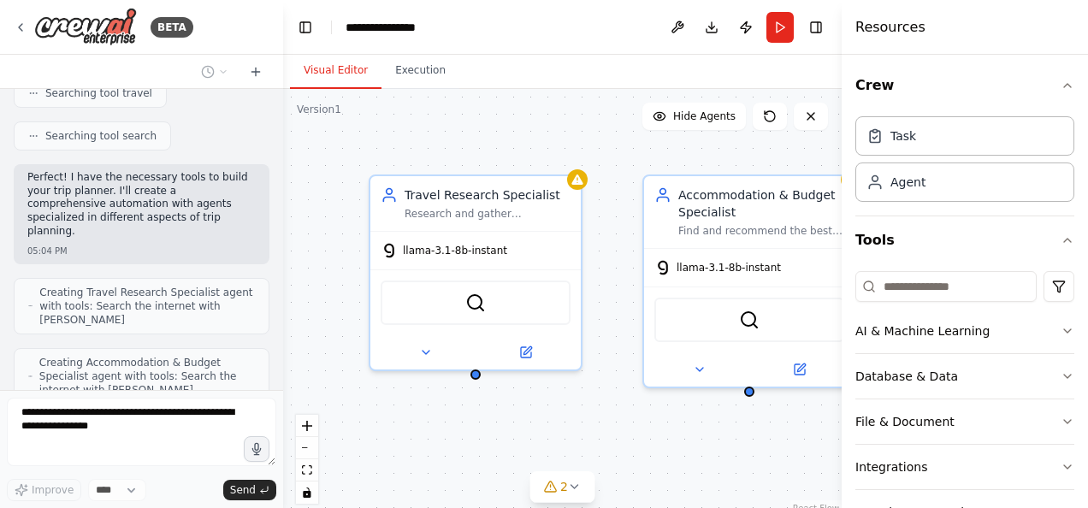
scroll to position [401, 0]
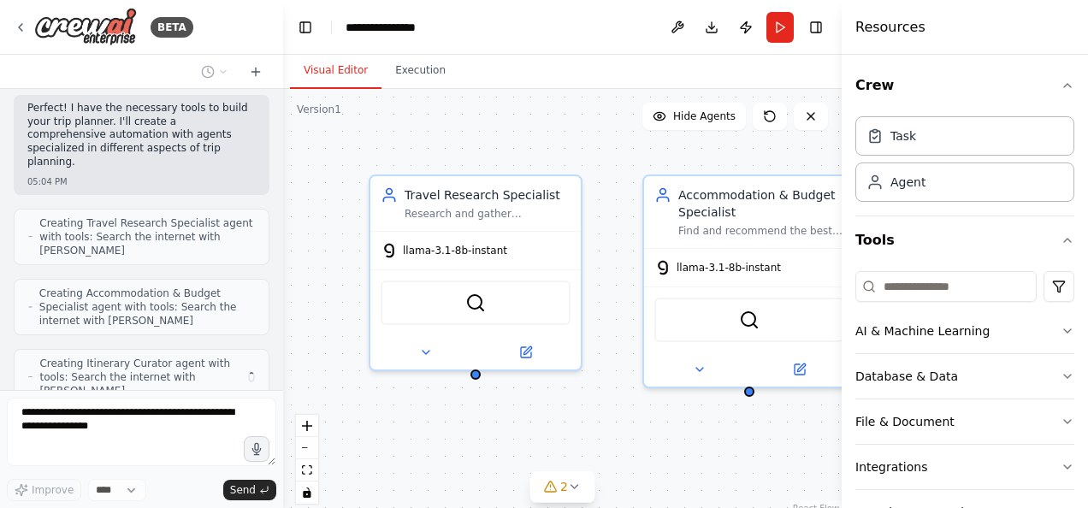
drag, startPoint x: 379, startPoint y: 39, endPoint x: 283, endPoint y: 65, distance: 99.2
click at [283, 65] on div "**********" at bounding box center [544, 254] width 1088 height 508
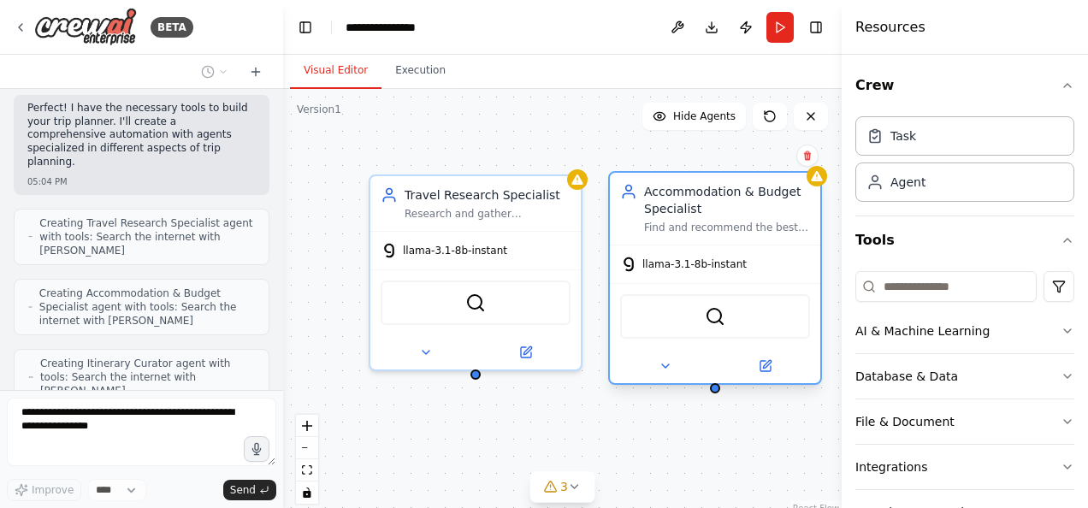
drag, startPoint x: 715, startPoint y: 236, endPoint x: 671, endPoint y: 234, distance: 43.7
click at [671, 234] on div "Accommodation & Budget Specialist Find and recommend the best accommodation opt…" at bounding box center [715, 209] width 211 height 72
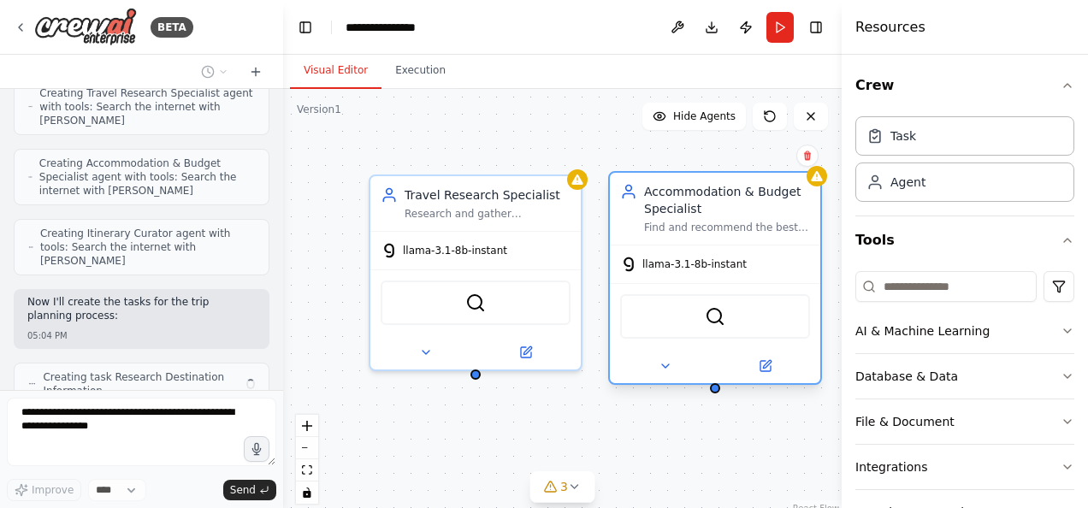
scroll to position [544, 0]
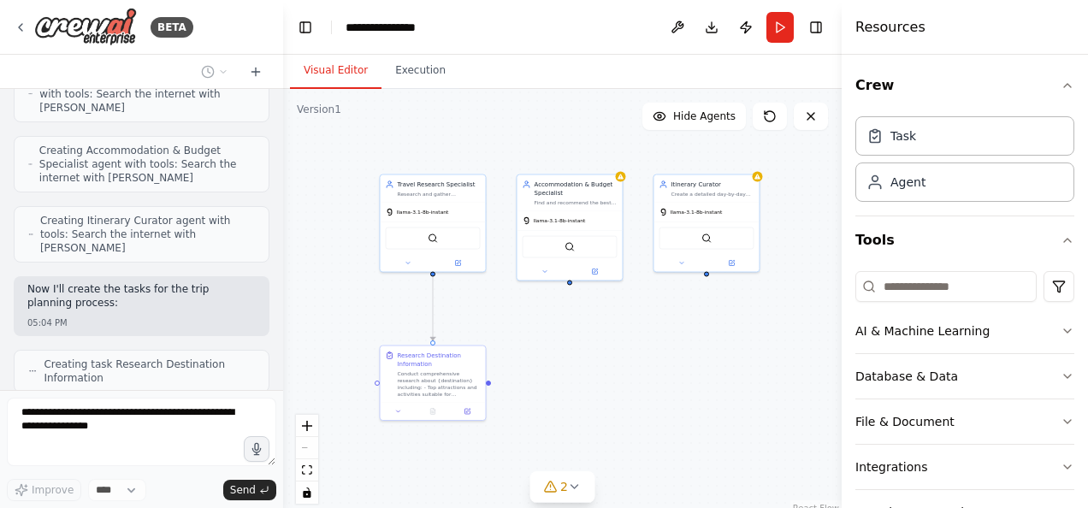
drag, startPoint x: 481, startPoint y: 210, endPoint x: 339, endPoint y: 167, distance: 148.4
click at [339, 167] on div ".deletable-edge-delete-btn { width: 20px; height: 20px; border: 0px solid #ffff…" at bounding box center [562, 303] width 559 height 428
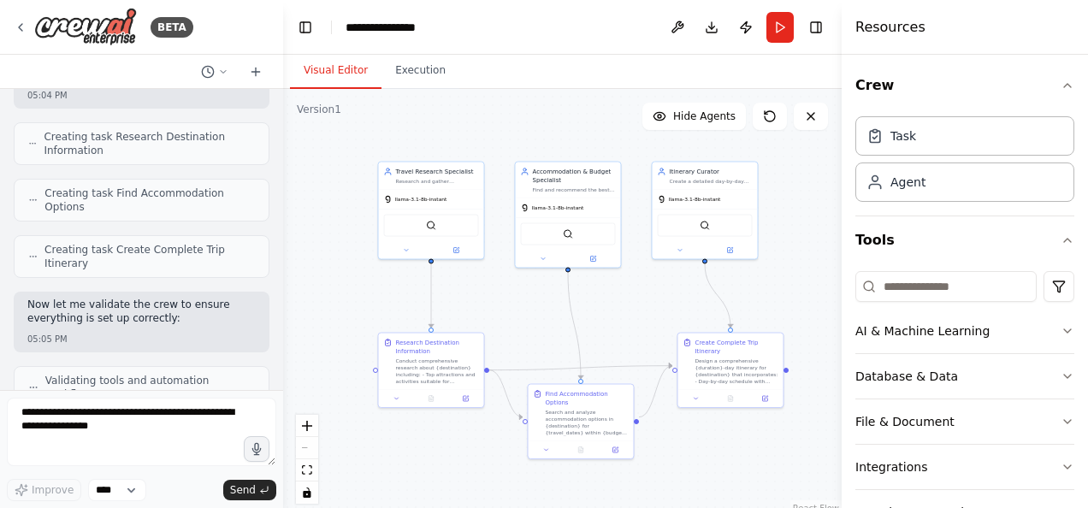
scroll to position [888, 0]
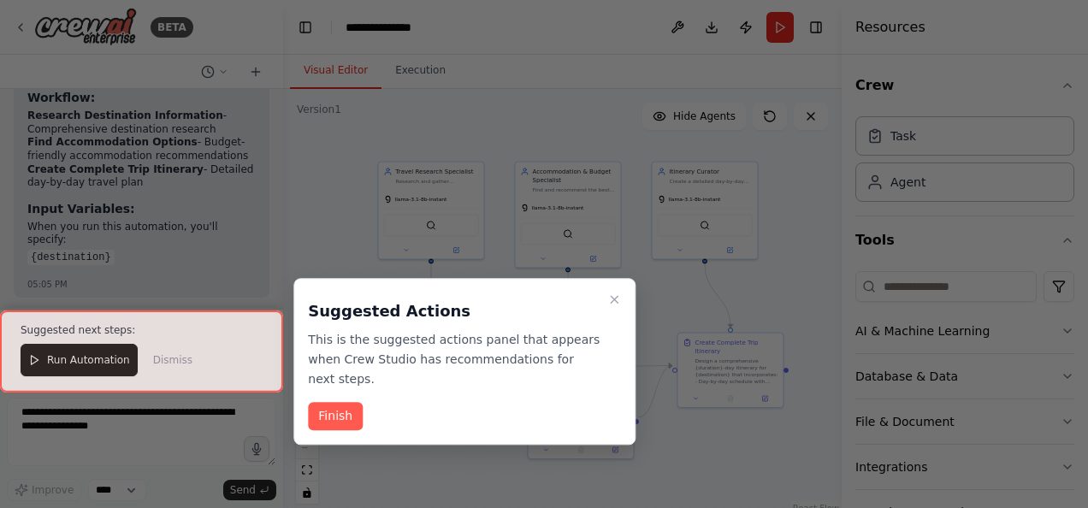
click at [99, 347] on div at bounding box center [141, 351] width 283 height 81
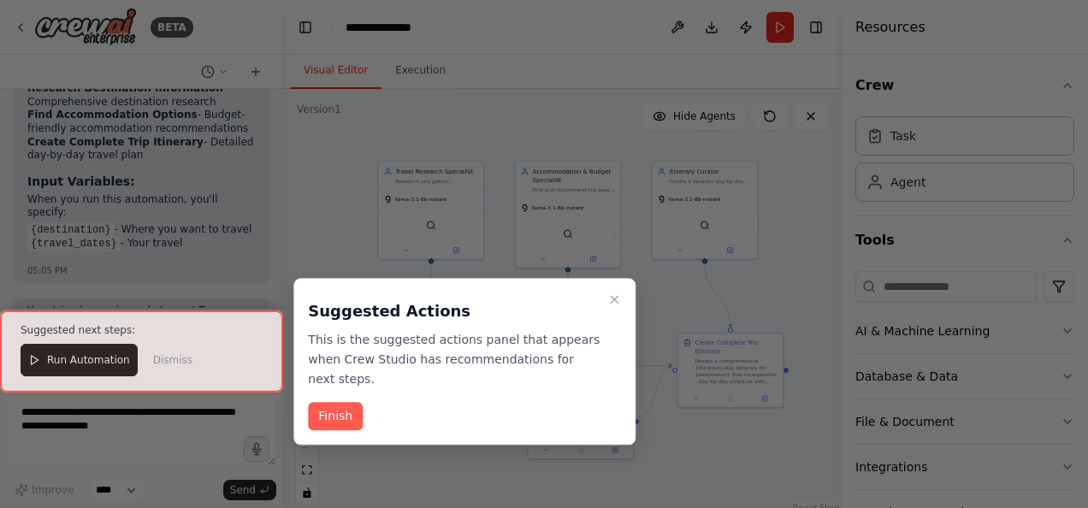
click at [95, 360] on div at bounding box center [141, 351] width 283 height 81
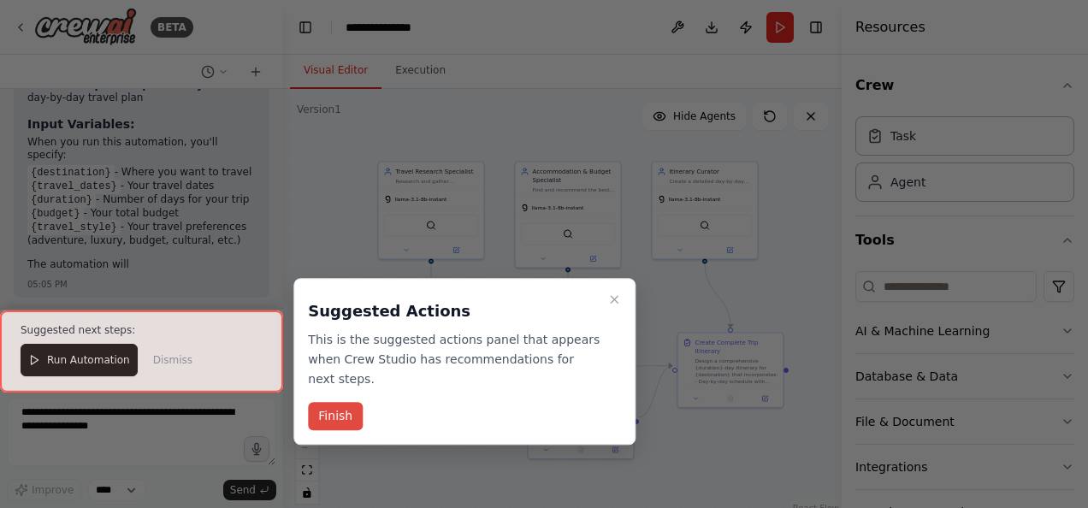
click at [351, 403] on button "Finish" at bounding box center [335, 417] width 55 height 28
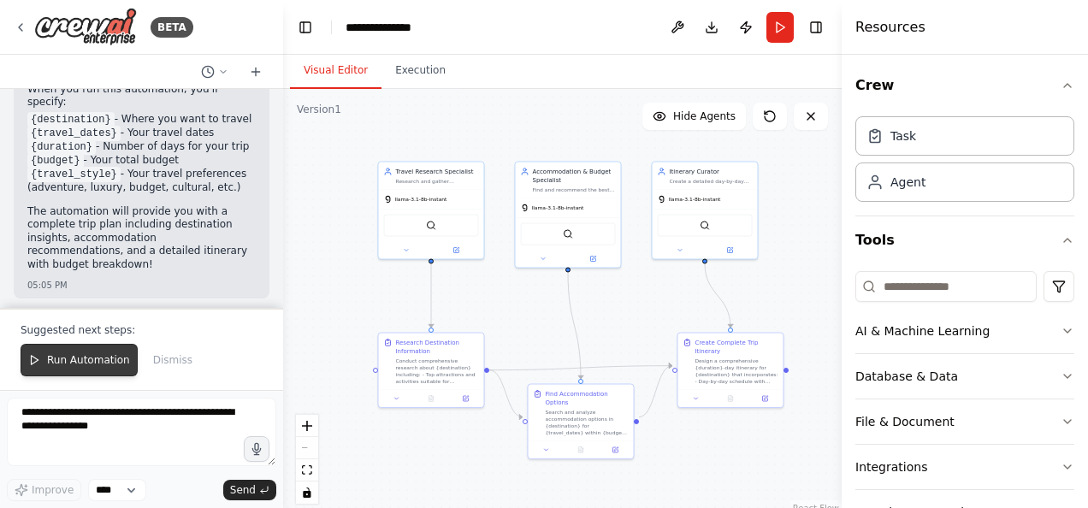
click at [109, 356] on span "Run Automation" at bounding box center [88, 360] width 83 height 14
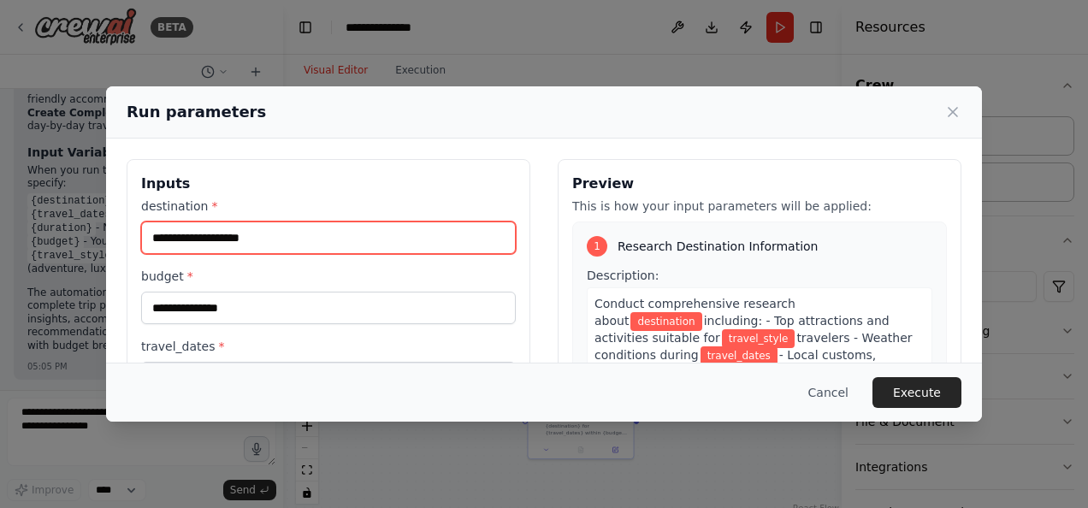
click at [299, 230] on input "destination *" at bounding box center [328, 238] width 375 height 33
type input "**********"
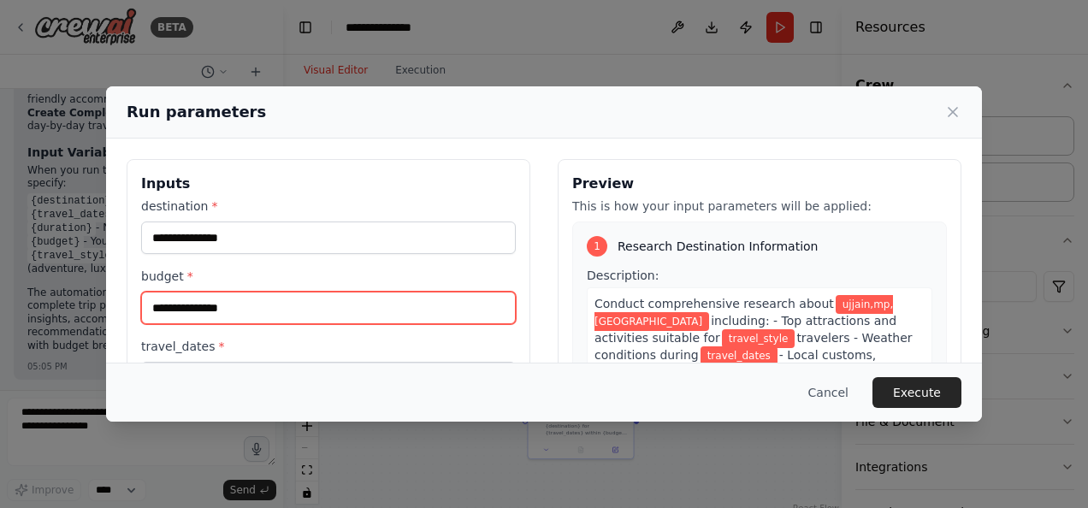
click at [250, 310] on input "budget *" at bounding box center [328, 308] width 375 height 33
type input "****"
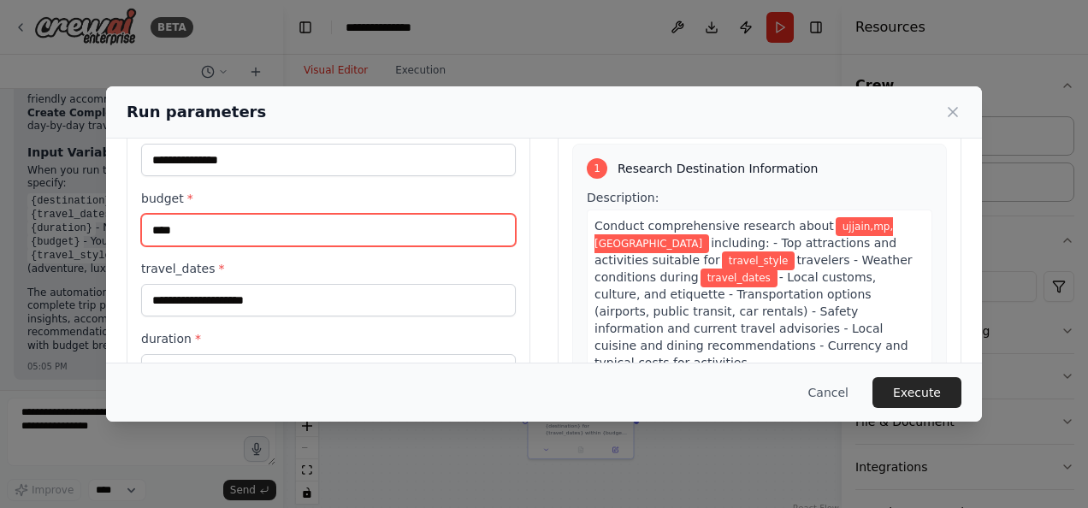
scroll to position [79, 0]
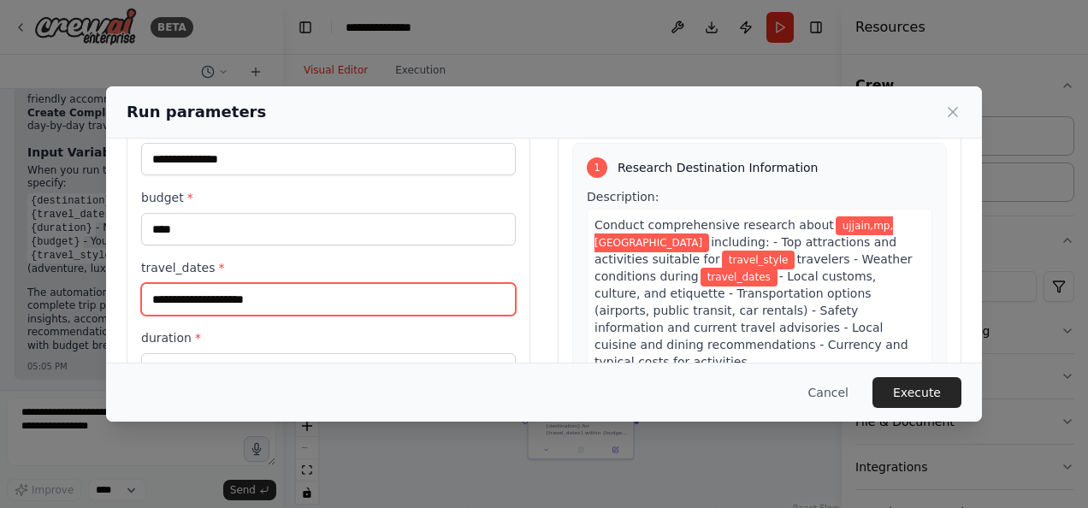
click at [327, 284] on input "travel_dates *" at bounding box center [328, 299] width 375 height 33
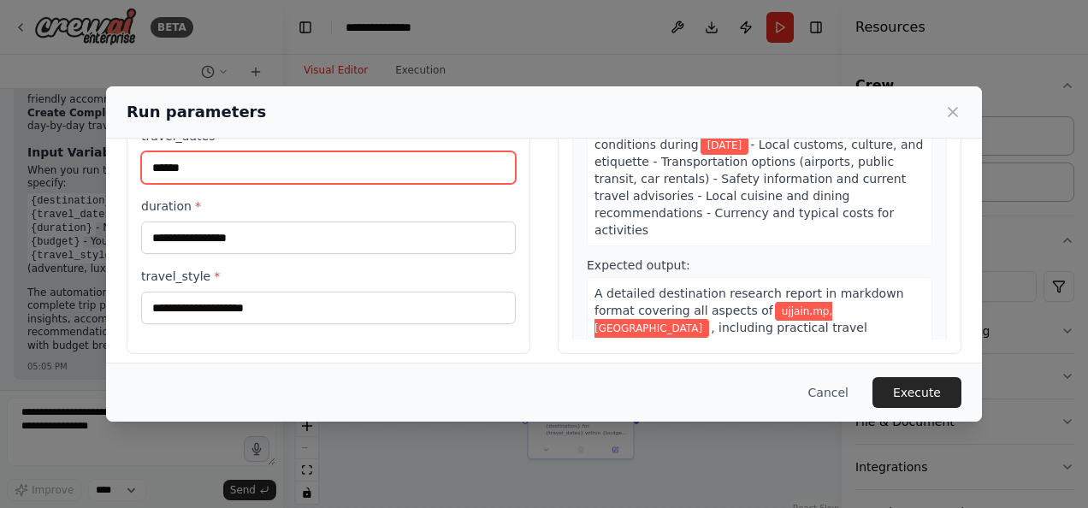
scroll to position [221, 0]
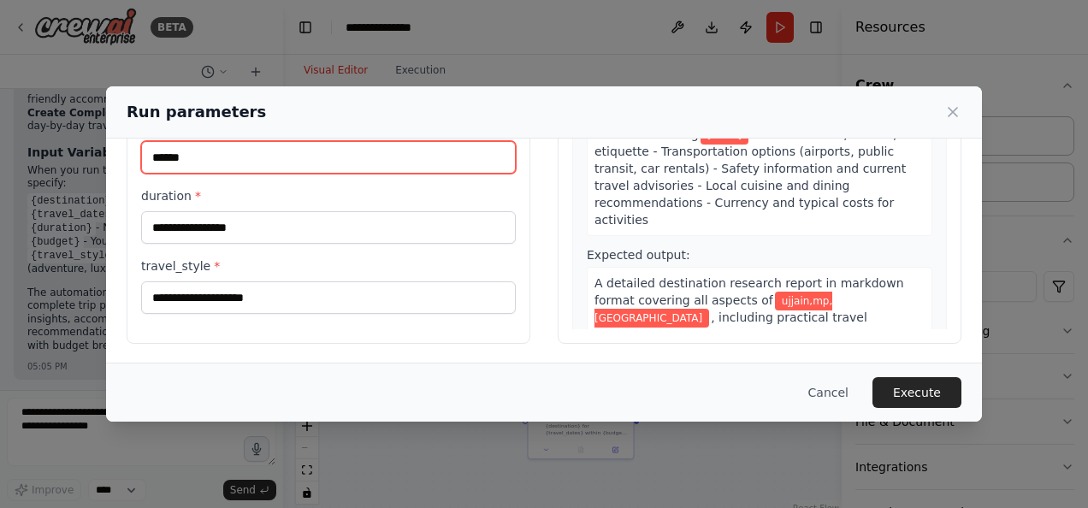
type input "******"
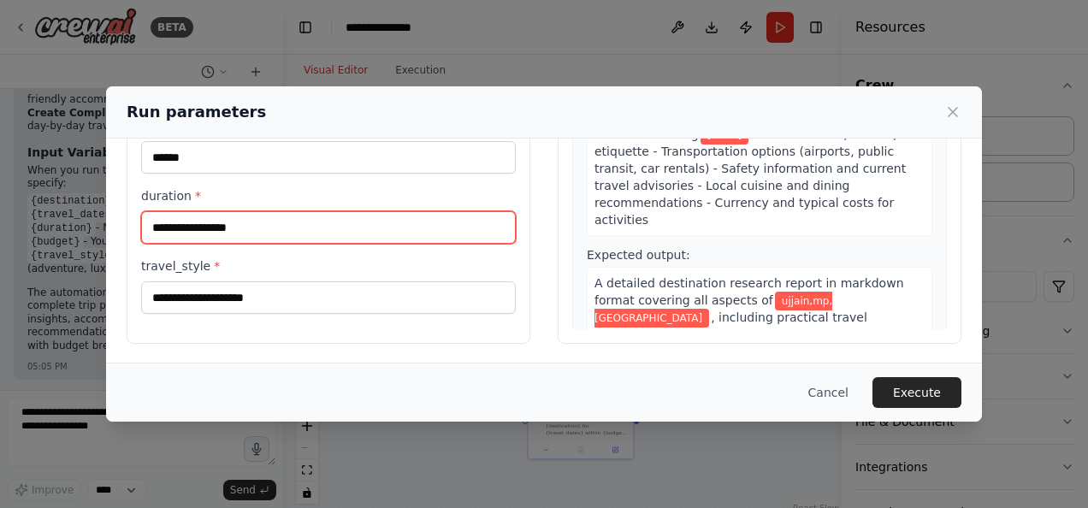
click at [248, 226] on input "duration *" at bounding box center [328, 227] width 375 height 33
type input "*"
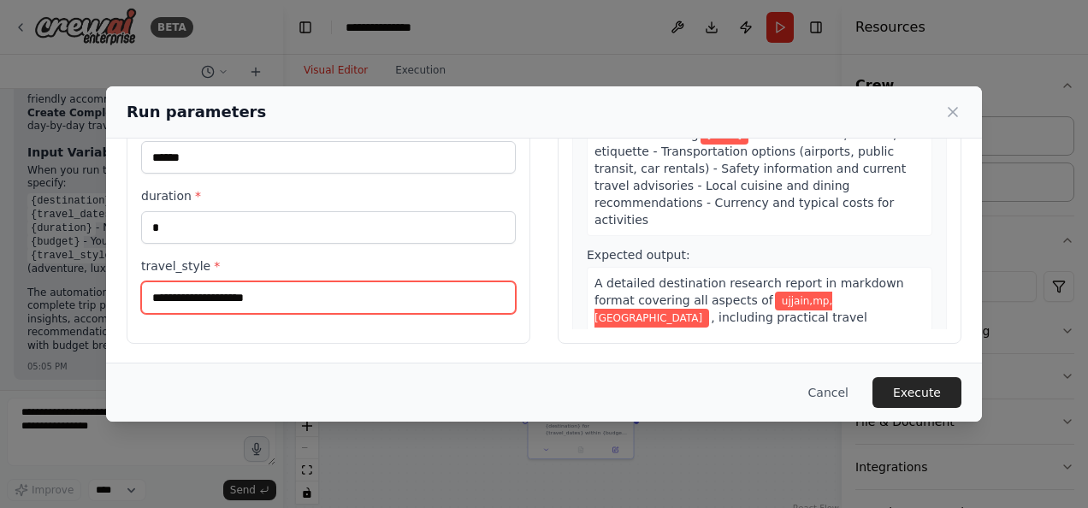
click at [200, 282] on input "travel_style *" at bounding box center [328, 298] width 375 height 33
type input "***"
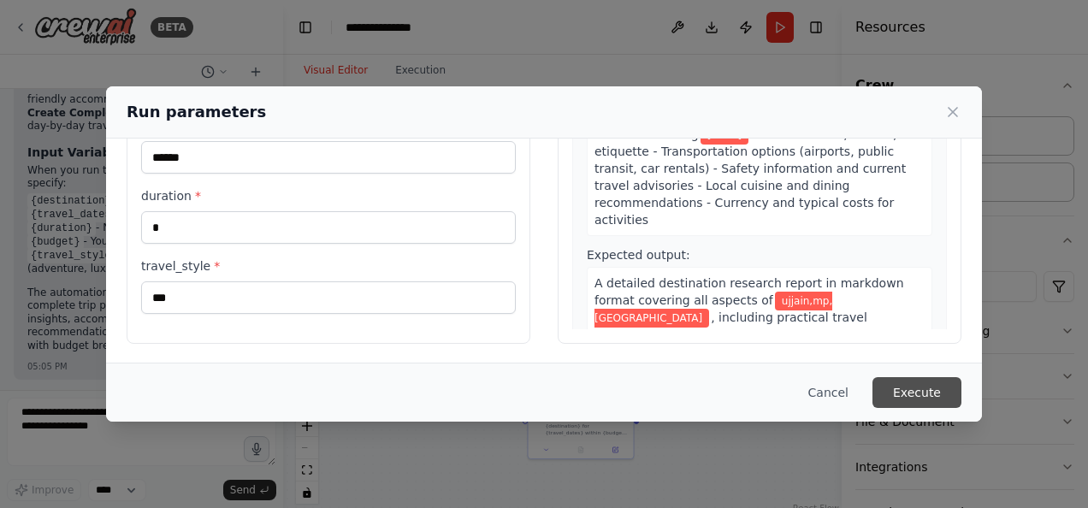
click at [943, 398] on button "Execute" at bounding box center [917, 392] width 89 height 31
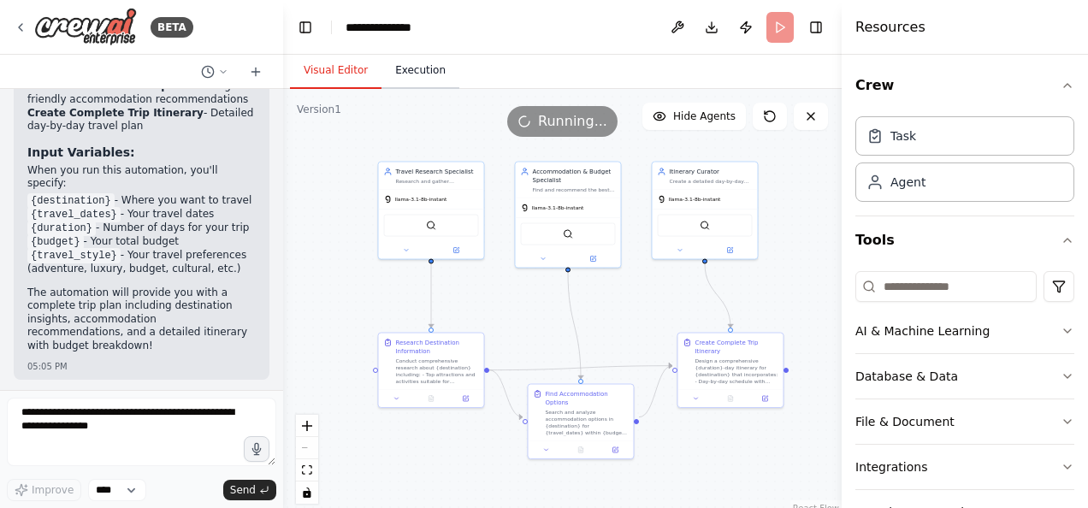
click at [429, 79] on button "Execution" at bounding box center [421, 71] width 78 height 36
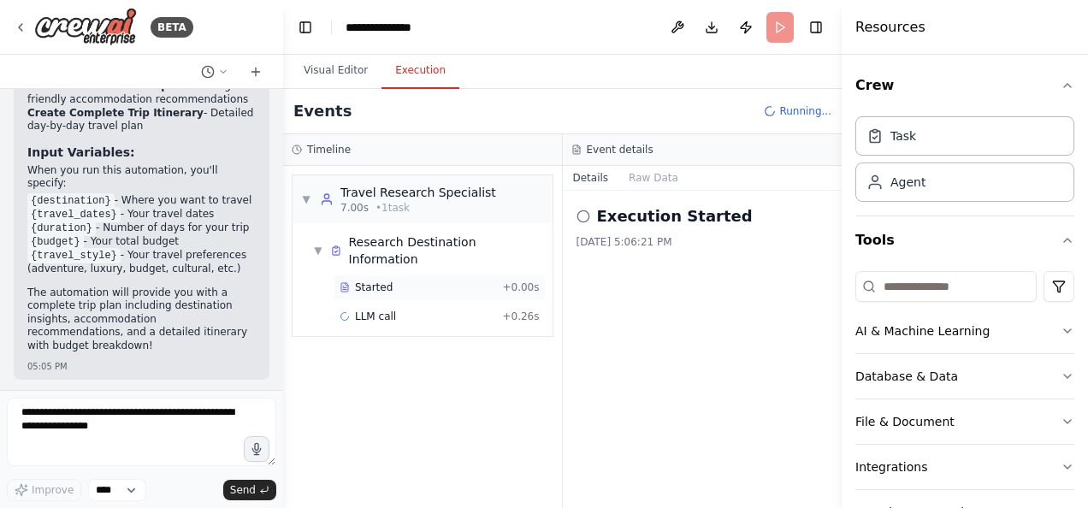
scroll to position [1598, 0]
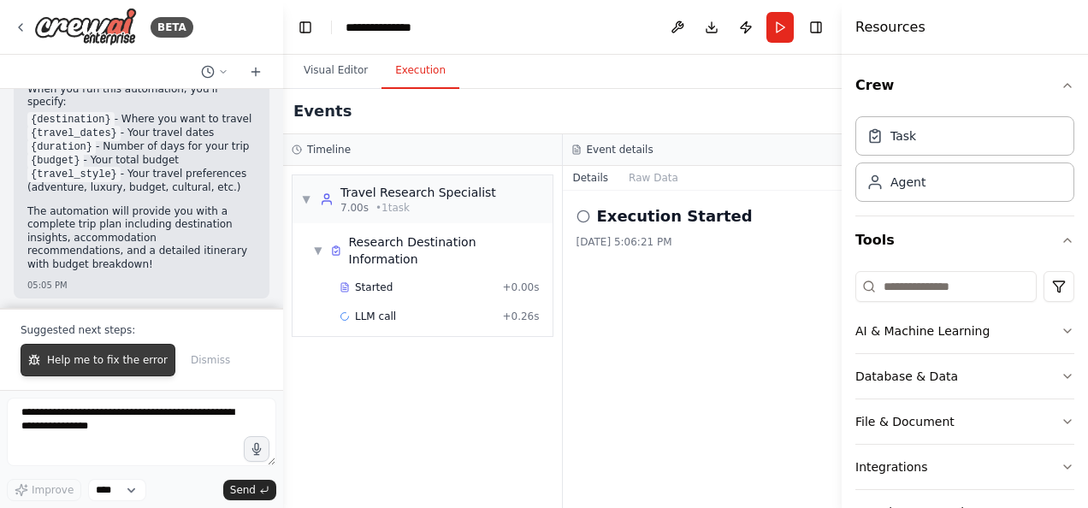
click at [86, 358] on span "Help me to fix the error" at bounding box center [107, 360] width 121 height 14
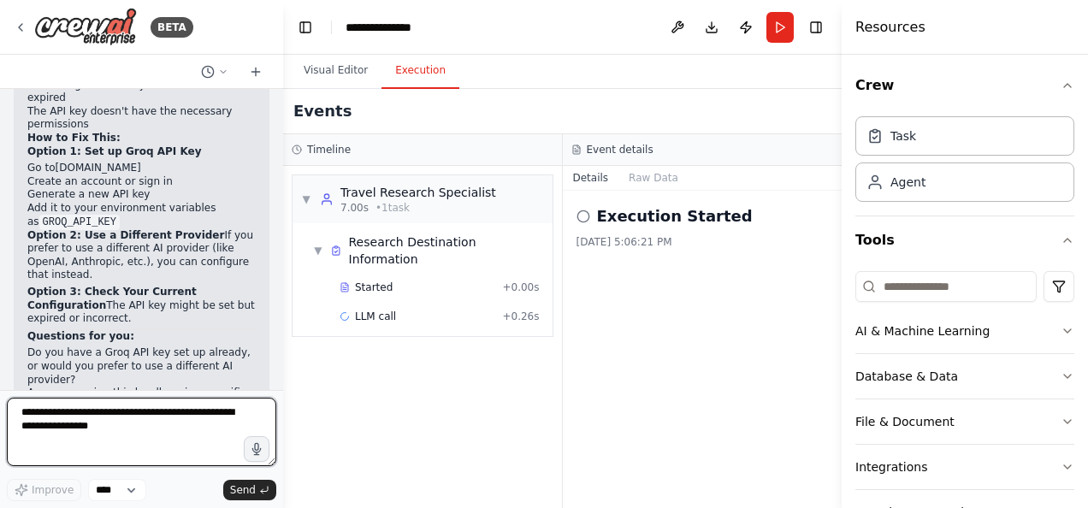
scroll to position [2110, 0]
